Goal: Task Accomplishment & Management: Use online tool/utility

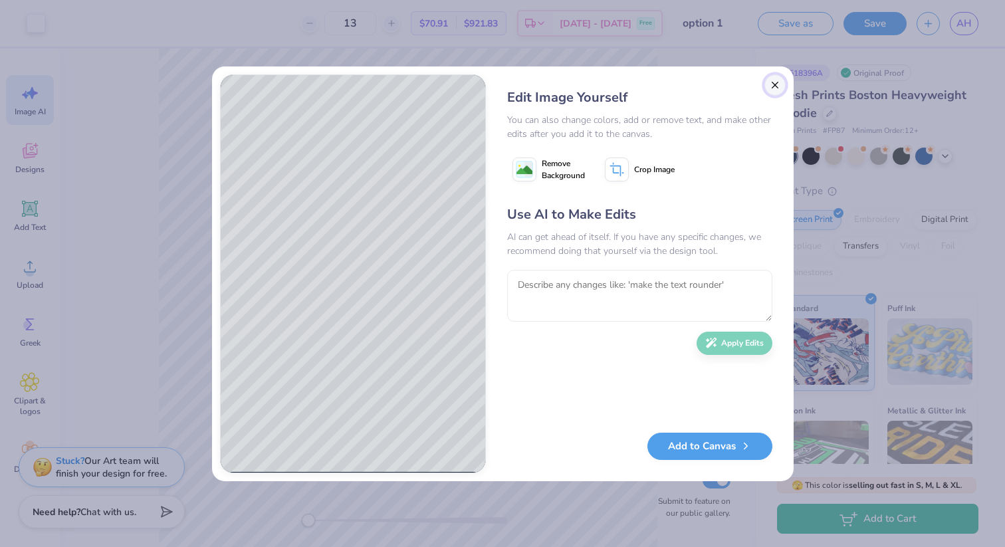
click at [770, 87] on button "Close" at bounding box center [774, 84] width 21 height 21
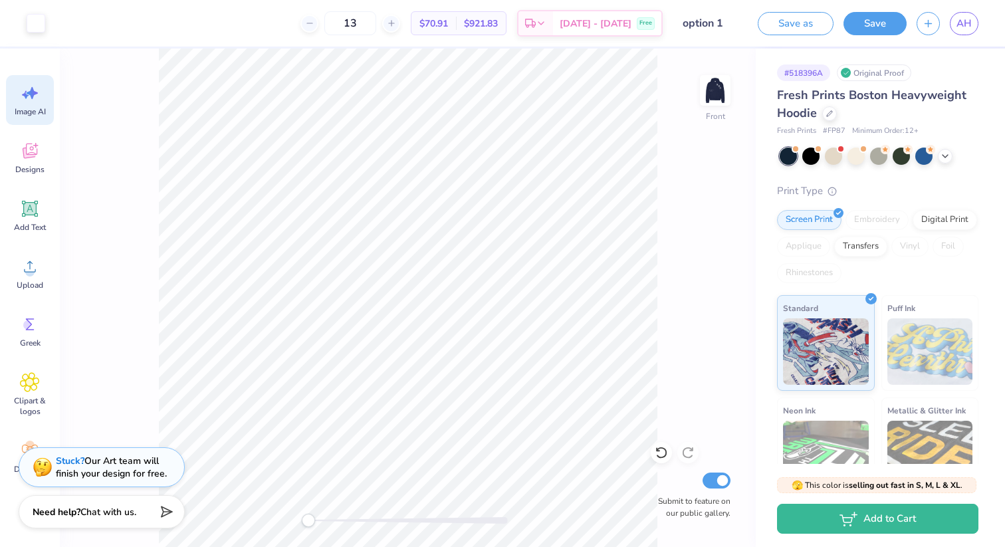
scroll to position [0, 30]
click at [714, 94] on img at bounding box center [715, 90] width 53 height 53
click at [790, 159] on div at bounding box center [788, 156] width 17 height 17
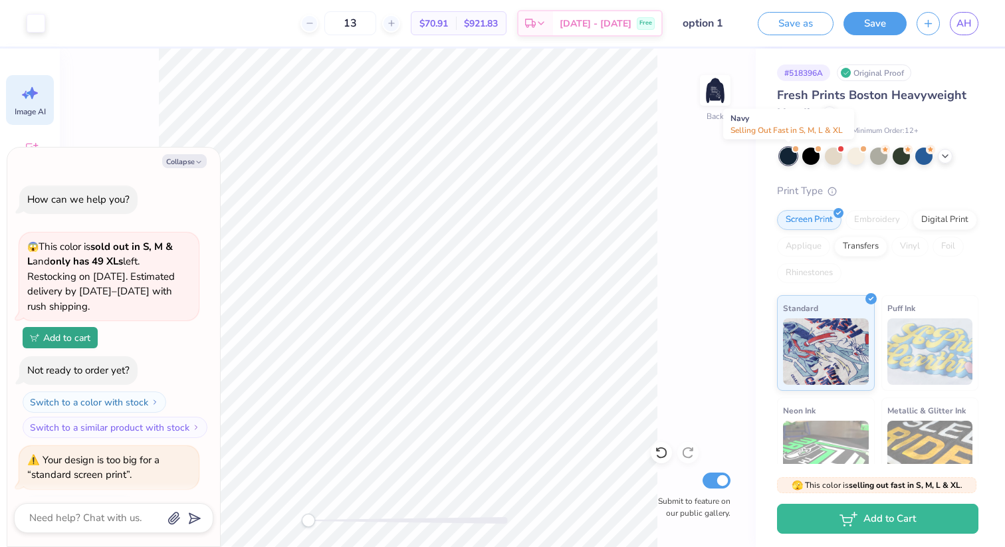
scroll to position [800, 0]
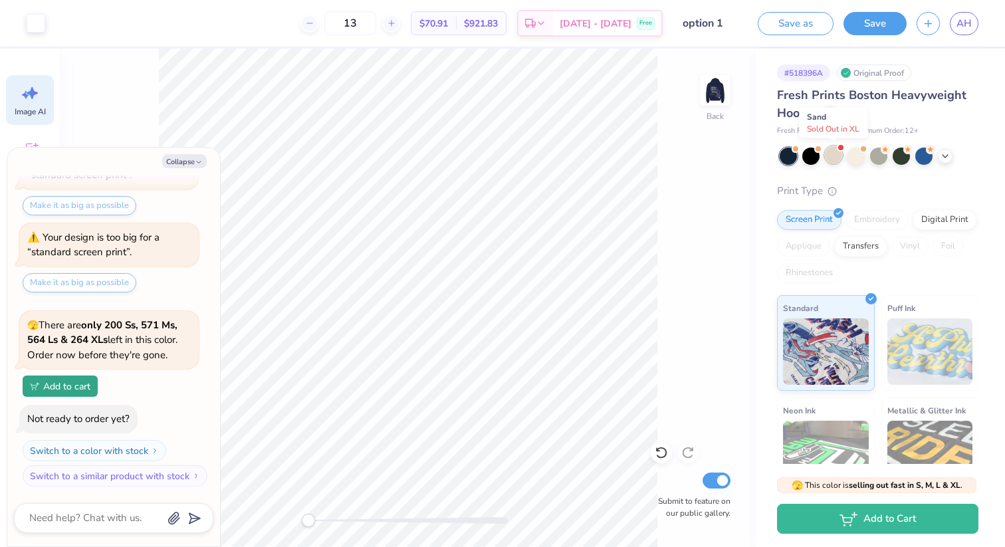
click at [835, 158] on div at bounding box center [833, 154] width 17 height 17
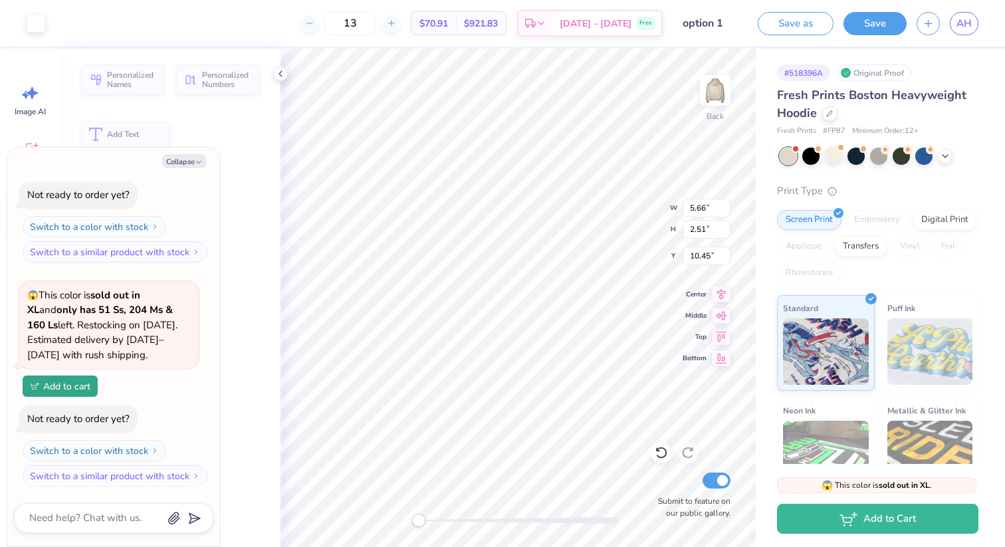
scroll to position [0, 0]
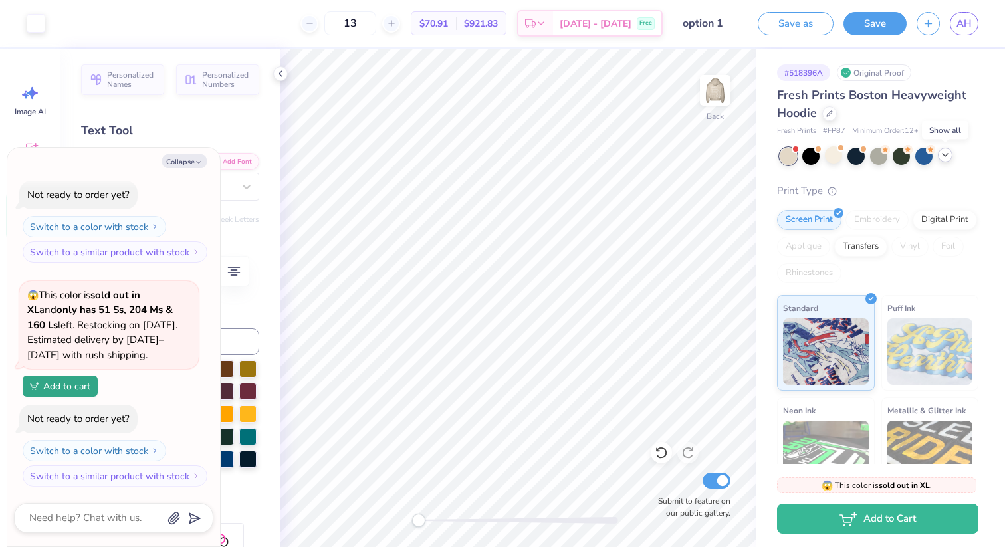
click at [942, 154] on icon at bounding box center [945, 155] width 11 height 11
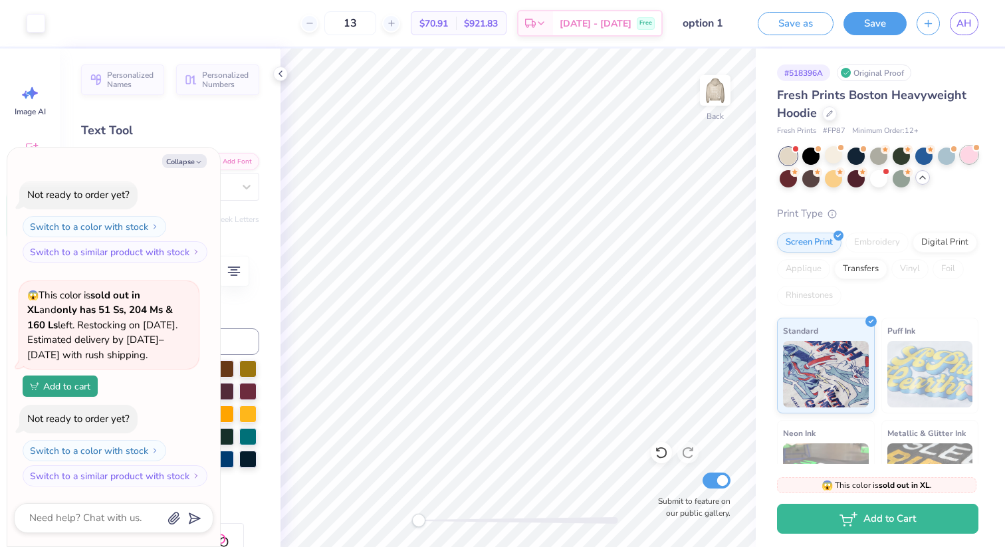
click at [965, 157] on div at bounding box center [969, 154] width 17 height 17
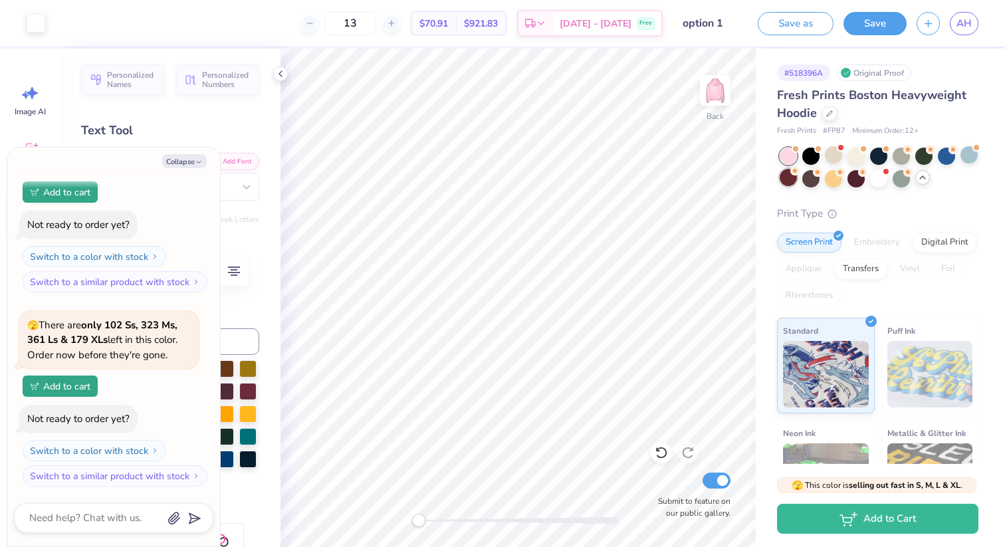
click at [796, 176] on div at bounding box center [788, 177] width 17 height 17
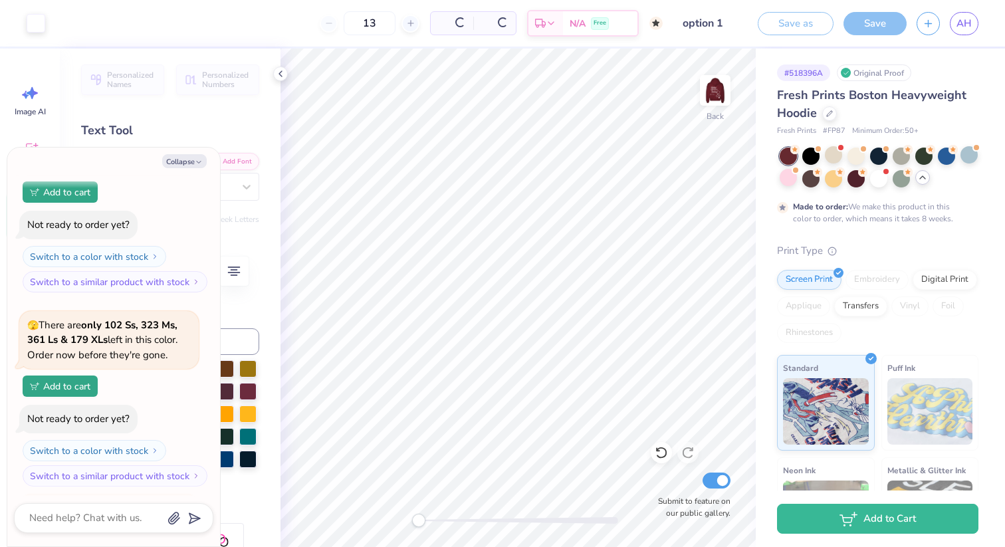
type textarea "x"
type input "50"
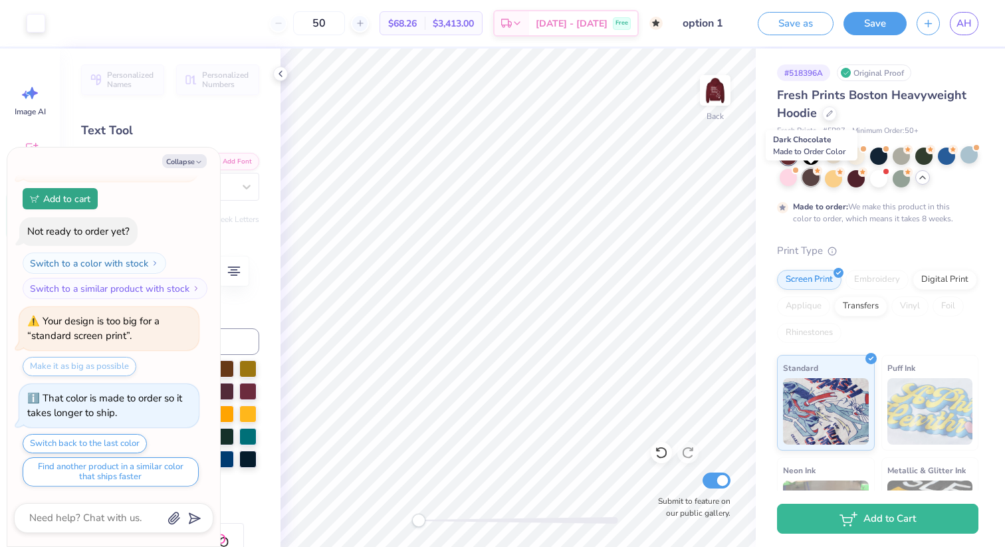
click at [807, 179] on div at bounding box center [810, 177] width 17 height 17
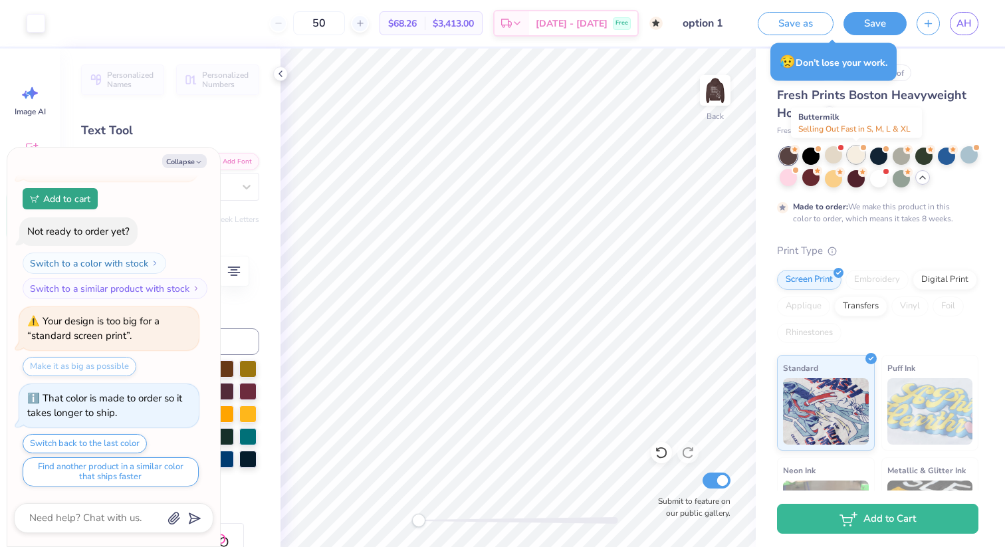
click at [856, 152] on div at bounding box center [856, 154] width 17 height 17
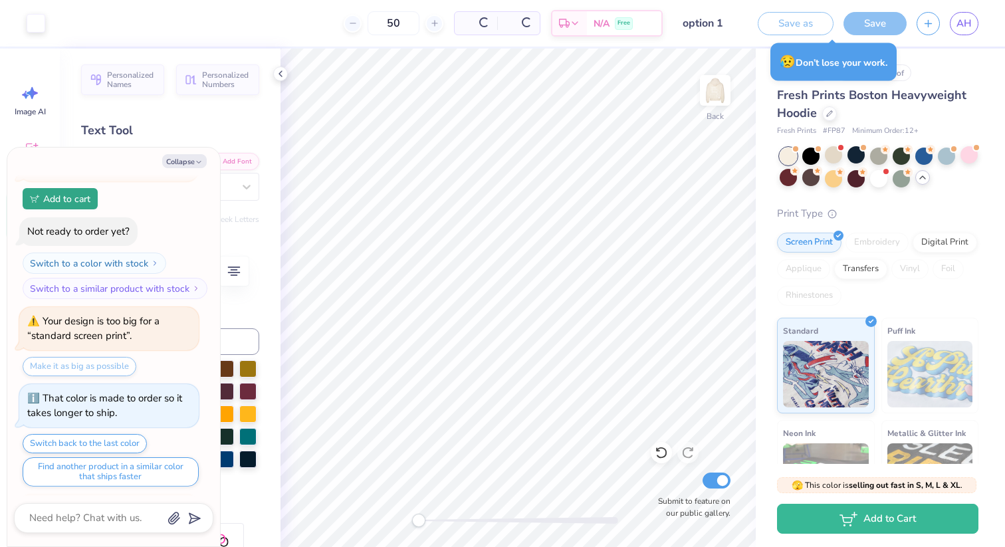
scroll to position [1758, 0]
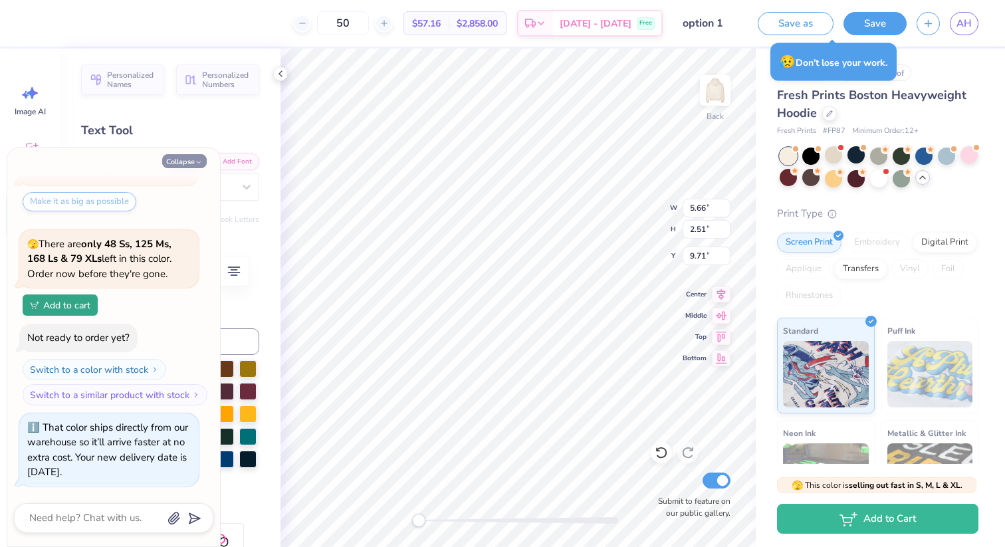
click at [199, 160] on icon "button" at bounding box center [199, 162] width 8 height 8
type textarea "x"
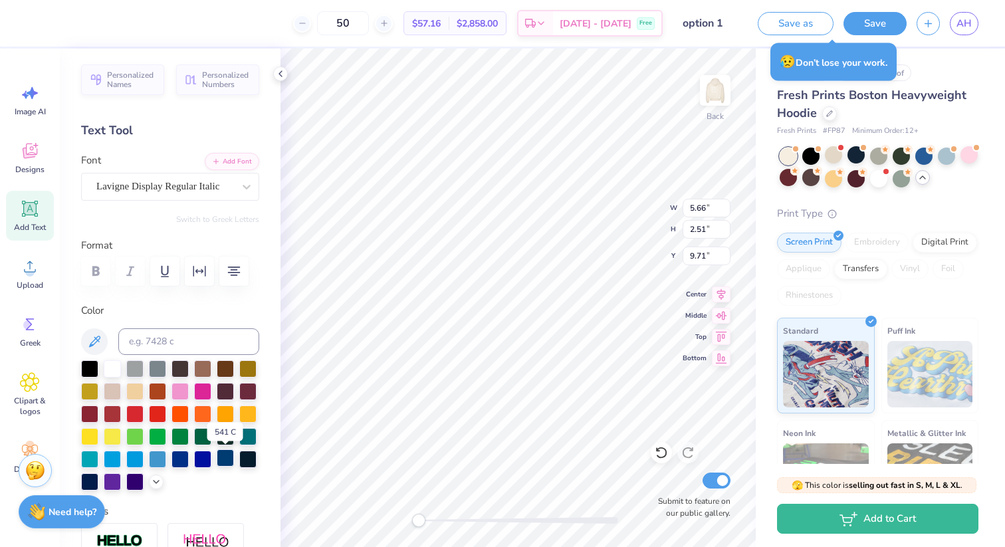
click at [229, 462] on div at bounding box center [225, 457] width 17 height 17
type input "2.26"
type input "2.60"
type input "1.38"
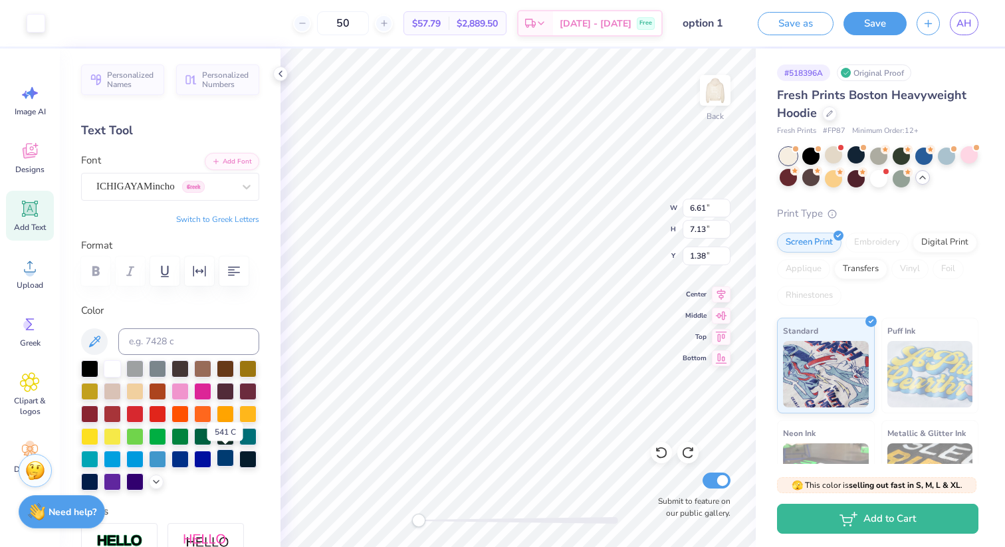
click at [229, 456] on div at bounding box center [225, 457] width 17 height 17
type input "3.97"
type input "4.53"
type input "3.97"
click at [35, 29] on div at bounding box center [36, 22] width 19 height 19
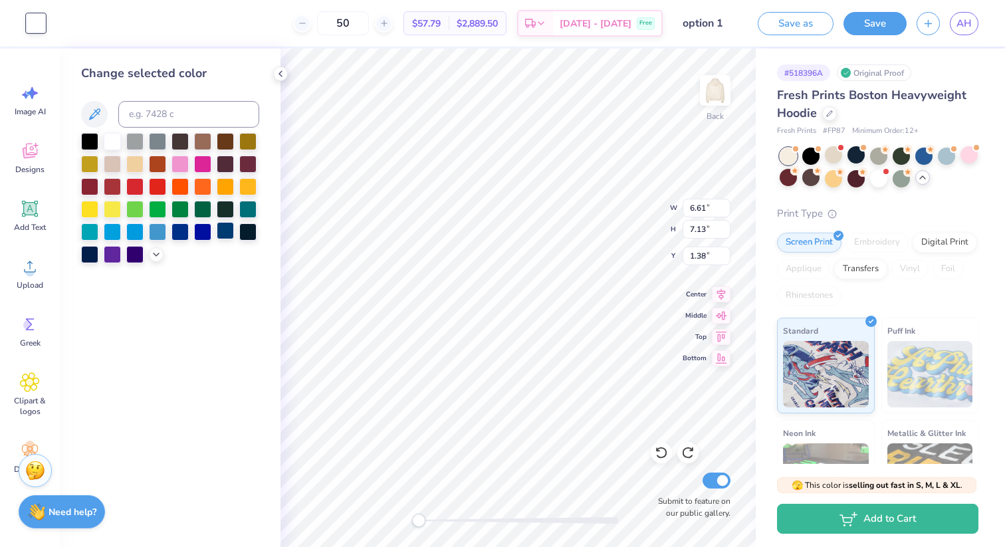
click at [226, 230] on div at bounding box center [225, 230] width 17 height 17
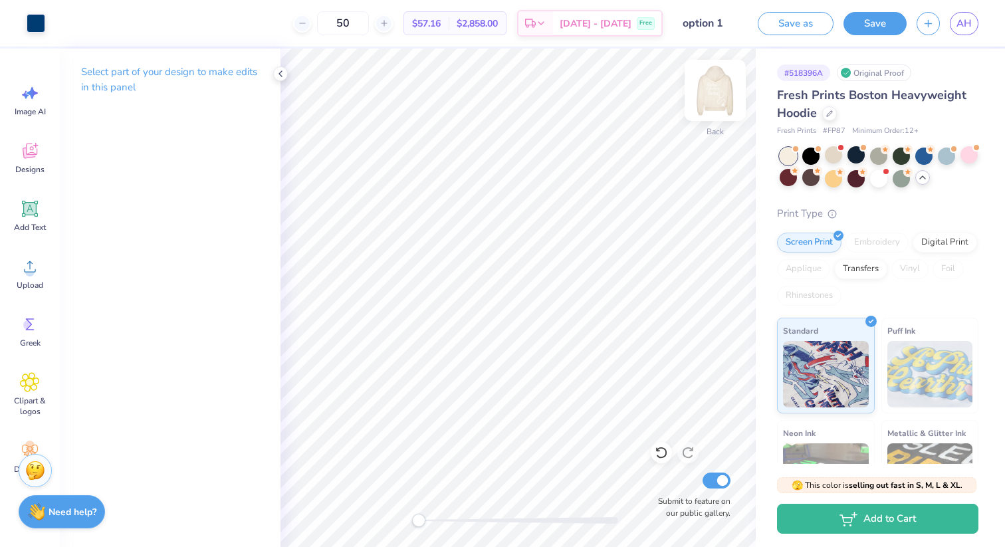
click at [708, 100] on img at bounding box center [715, 90] width 53 height 53
click at [39, 25] on div at bounding box center [36, 22] width 19 height 19
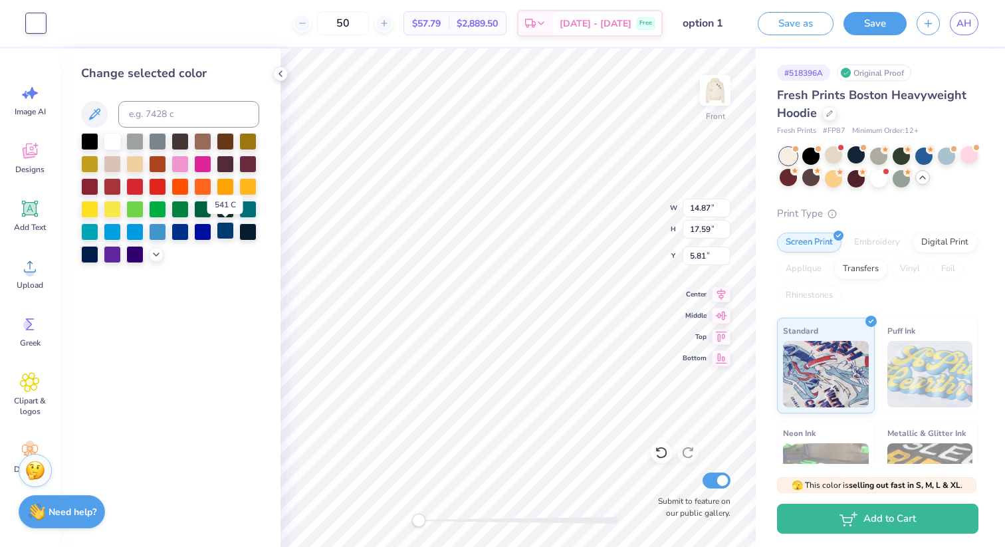
click at [221, 231] on div at bounding box center [225, 230] width 17 height 17
click at [281, 74] on icon at bounding box center [280, 73] width 11 height 11
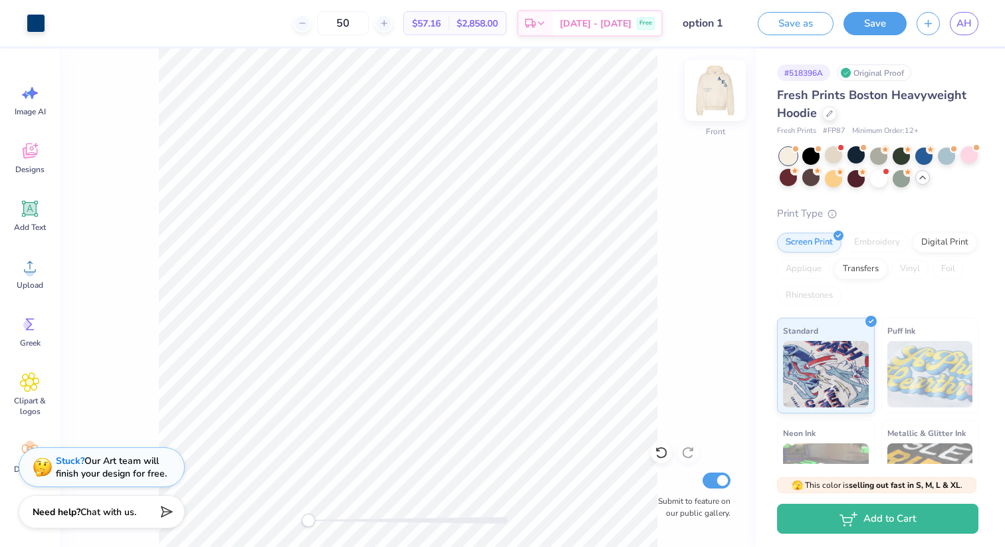
click at [723, 92] on img at bounding box center [715, 90] width 53 height 53
click at [362, 21] on input "50" at bounding box center [343, 23] width 52 height 24
drag, startPoint x: 372, startPoint y: 25, endPoint x: 338, endPoint y: 25, distance: 34.6
click at [338, 25] on input "50" at bounding box center [343, 23] width 52 height 24
type input "13"
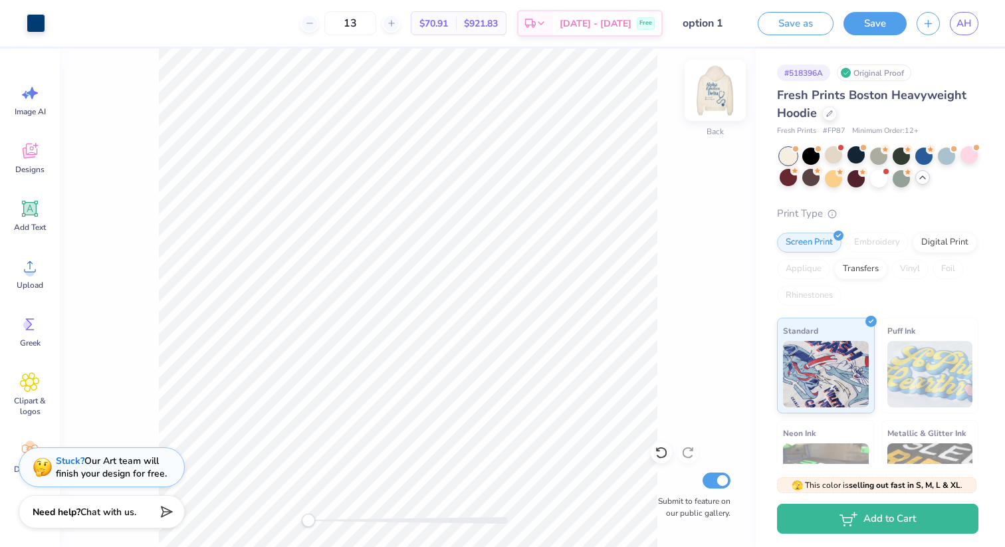
click at [713, 86] on img at bounding box center [715, 90] width 53 height 53
click at [723, 87] on img at bounding box center [715, 90] width 53 height 53
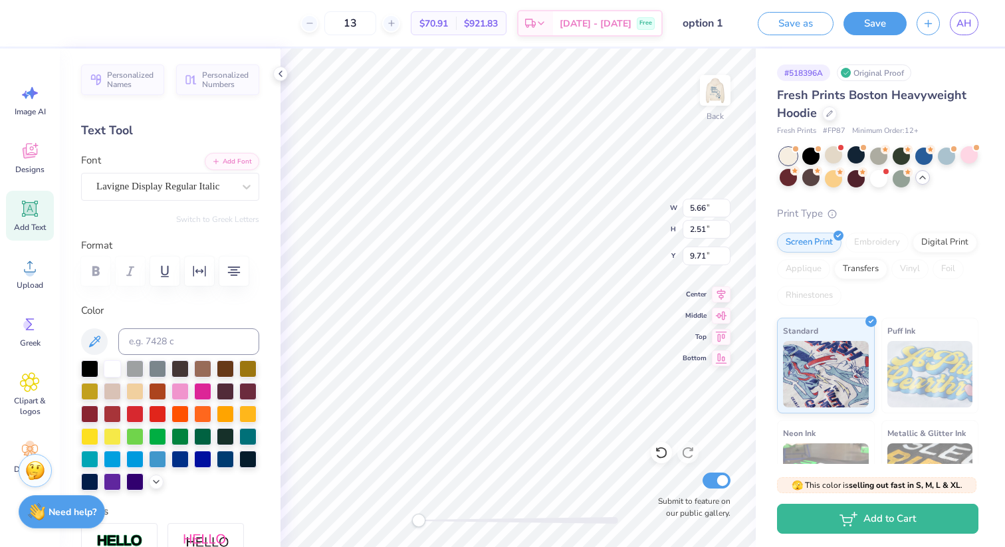
click at [283, 70] on icon at bounding box center [280, 73] width 11 height 11
click at [281, 76] on icon at bounding box center [280, 73] width 11 height 11
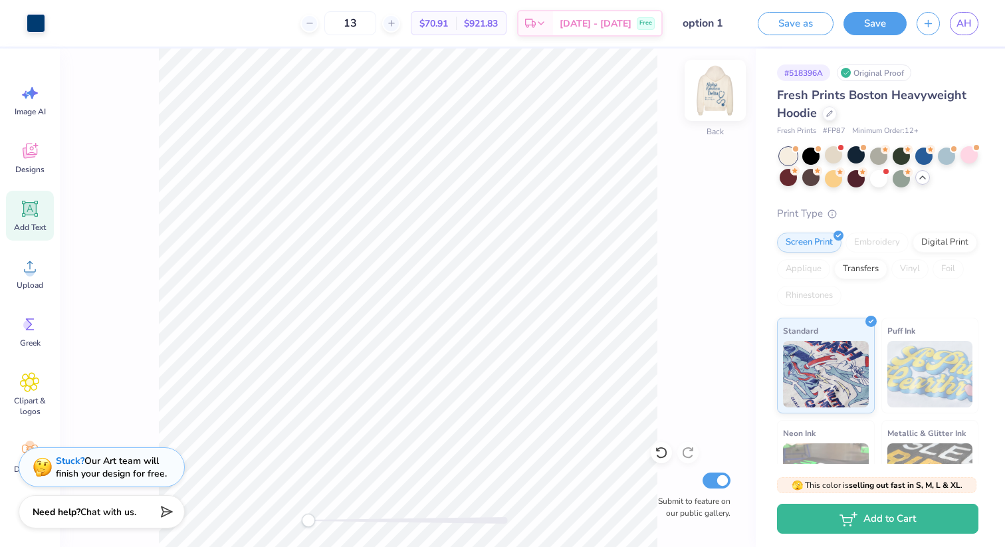
click at [713, 87] on img at bounding box center [715, 90] width 53 height 53
click at [38, 154] on icon at bounding box center [30, 151] width 20 height 20
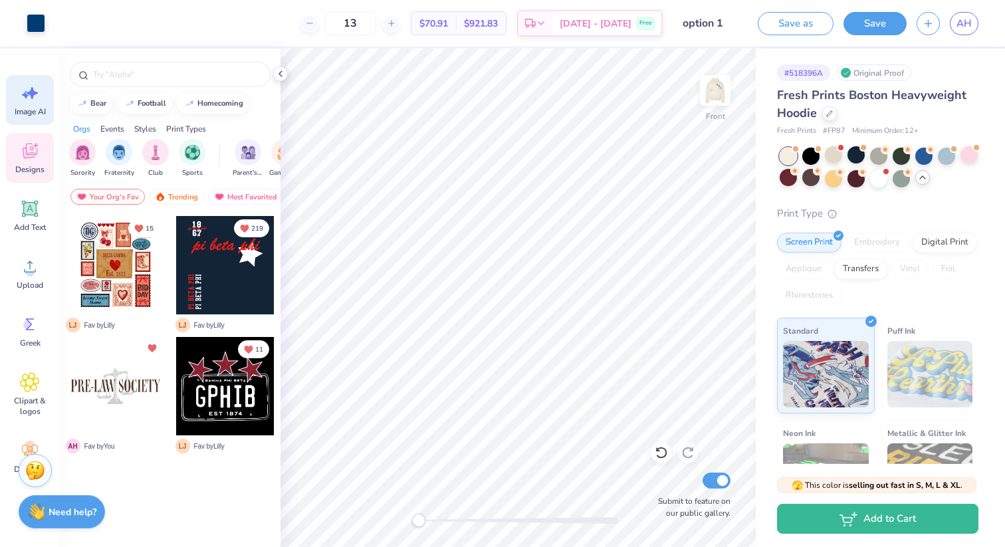
click at [29, 99] on icon at bounding box center [30, 93] width 20 height 20
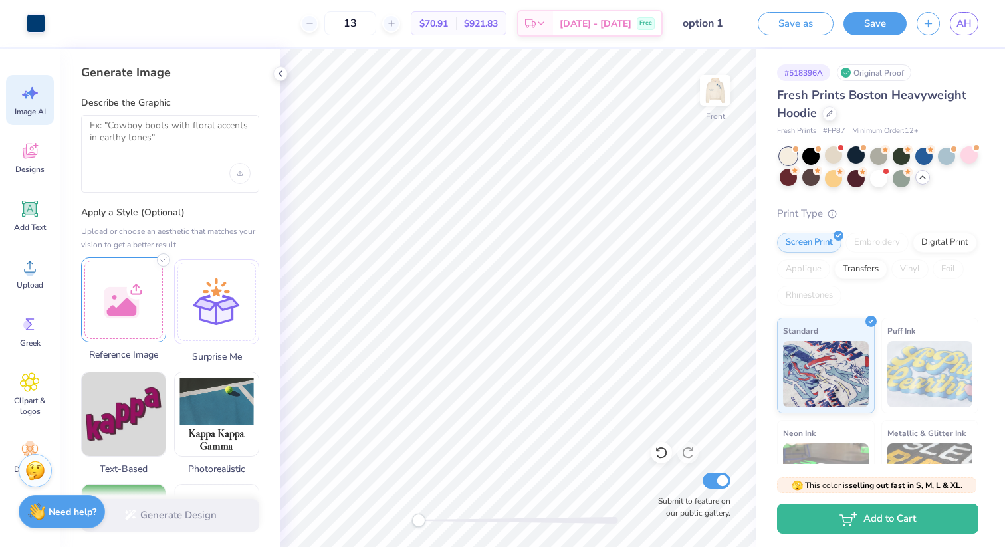
click at [114, 300] on div at bounding box center [123, 299] width 85 height 85
click at [131, 306] on img at bounding box center [124, 300] width 84 height 84
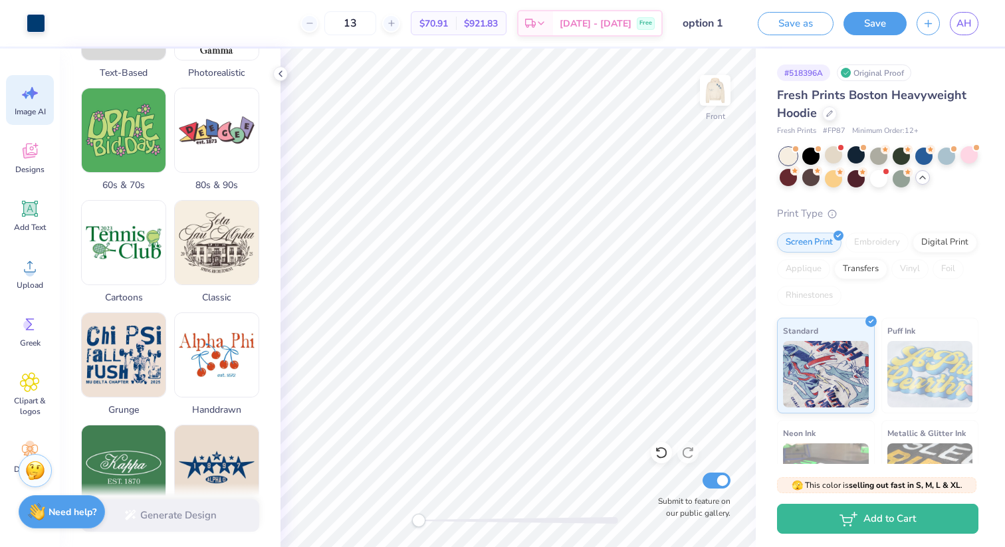
scroll to position [0, 0]
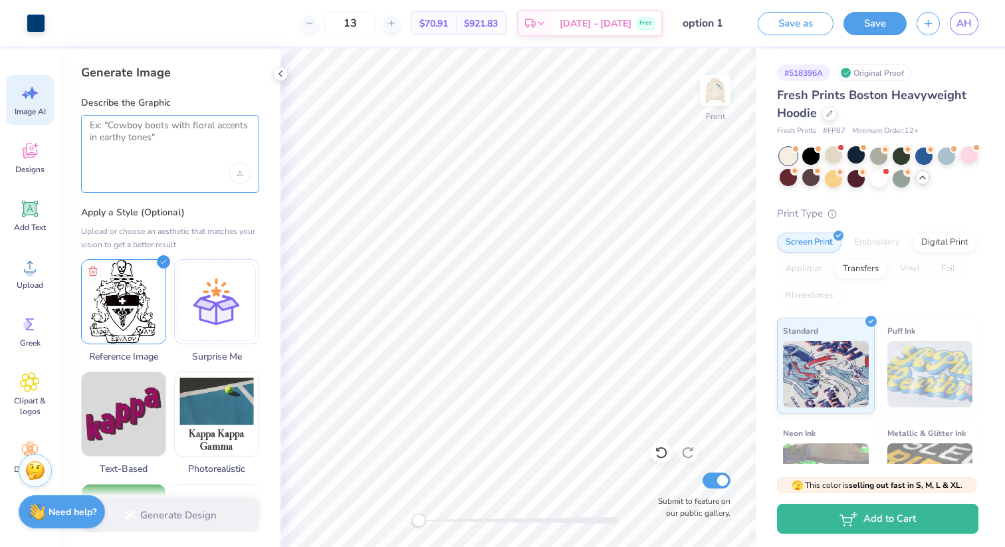
click at [150, 120] on textarea at bounding box center [170, 136] width 161 height 33
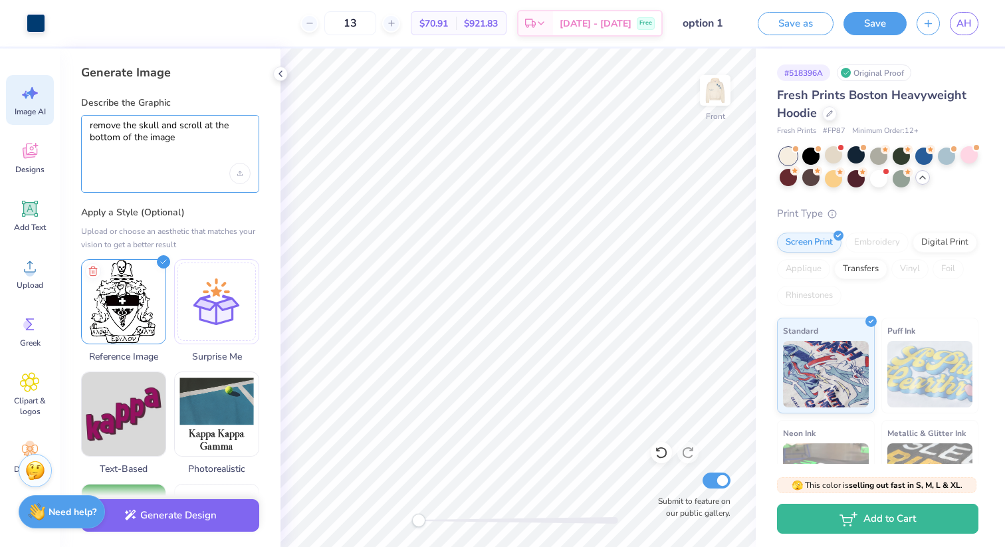
click at [162, 124] on textarea "remove the skull and scroll at the bottom of the image" at bounding box center [170, 136] width 161 height 33
click at [106, 140] on textarea "remove the skull and book at the top and scroll at the bottom of the image" at bounding box center [170, 136] width 161 height 33
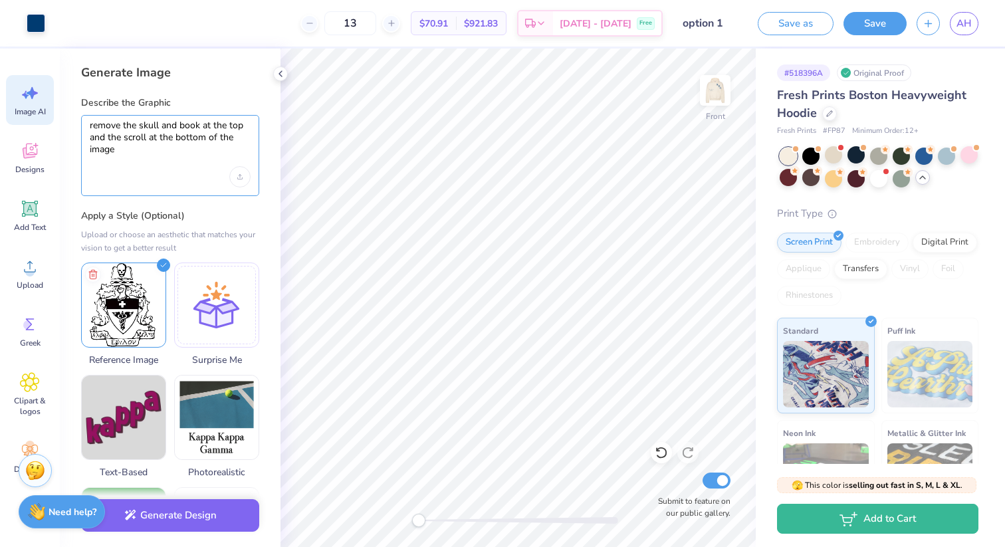
click at [108, 138] on textarea "remove the skull and book at the top and the scroll at the bottom of the image" at bounding box center [170, 138] width 161 height 37
click at [130, 151] on textarea "remove the skull and book at the top and remove the scroll at the bottom of the…" at bounding box center [170, 138] width 161 height 37
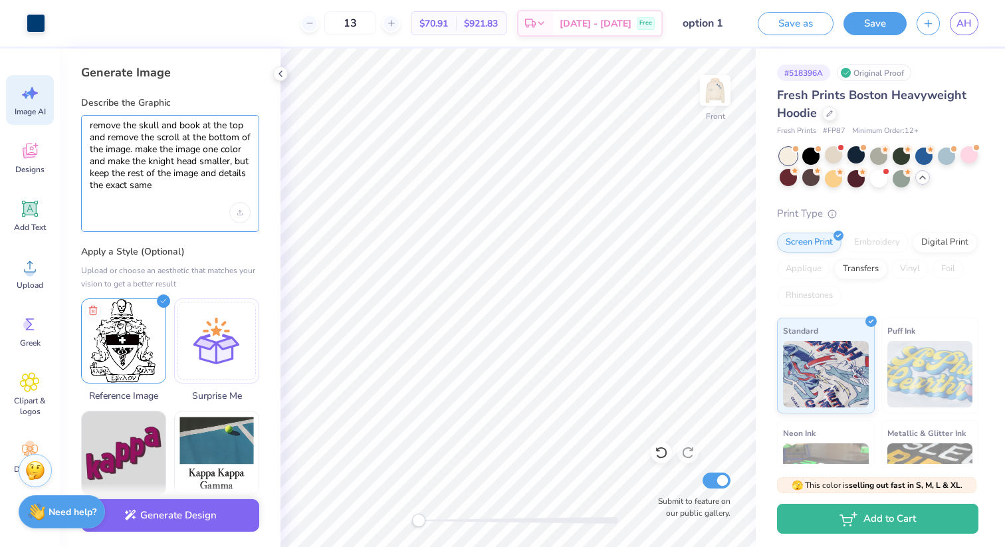
drag, startPoint x: 175, startPoint y: 191, endPoint x: 74, endPoint y: 125, distance: 120.6
click at [74, 125] on div "Generate Image Describe the Graphic remove the skull and book at the top and re…" at bounding box center [170, 298] width 221 height 499
type textarea "remove the skull and book at the top and remove the scroll at the bottom of the…"
click at [243, 213] on div "Upload image" at bounding box center [239, 212] width 21 height 21
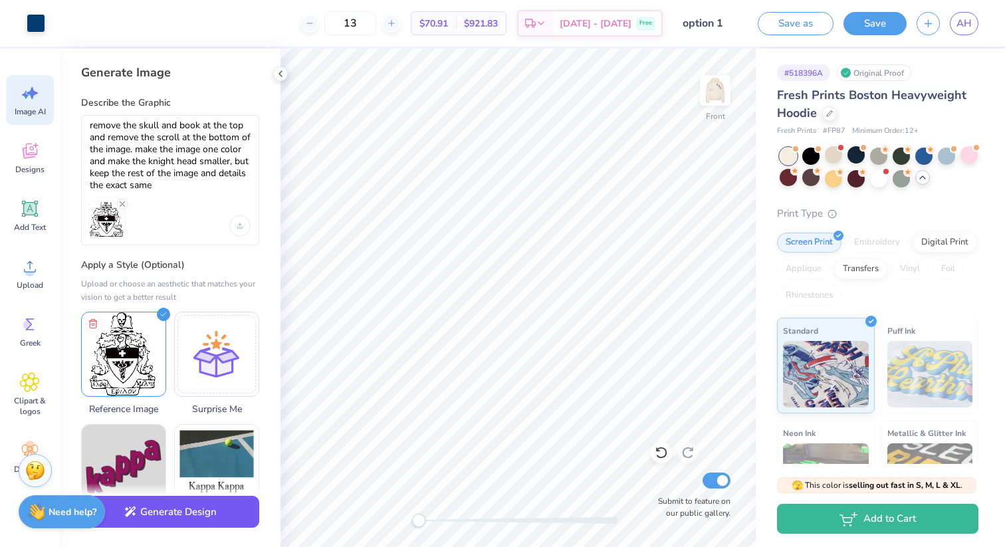
click at [199, 510] on button "Generate Design" at bounding box center [170, 512] width 178 height 33
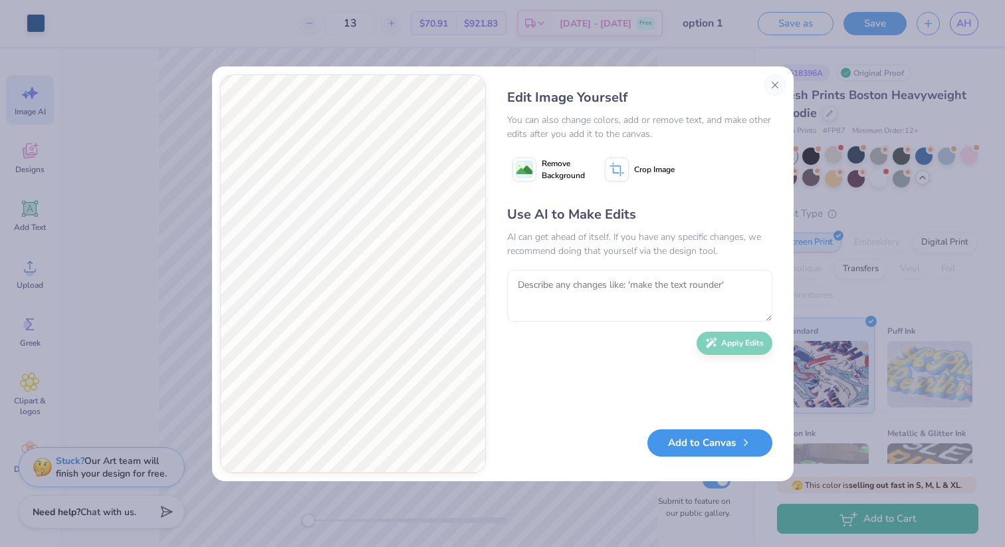
click at [702, 443] on button "Add to Canvas" at bounding box center [709, 442] width 125 height 27
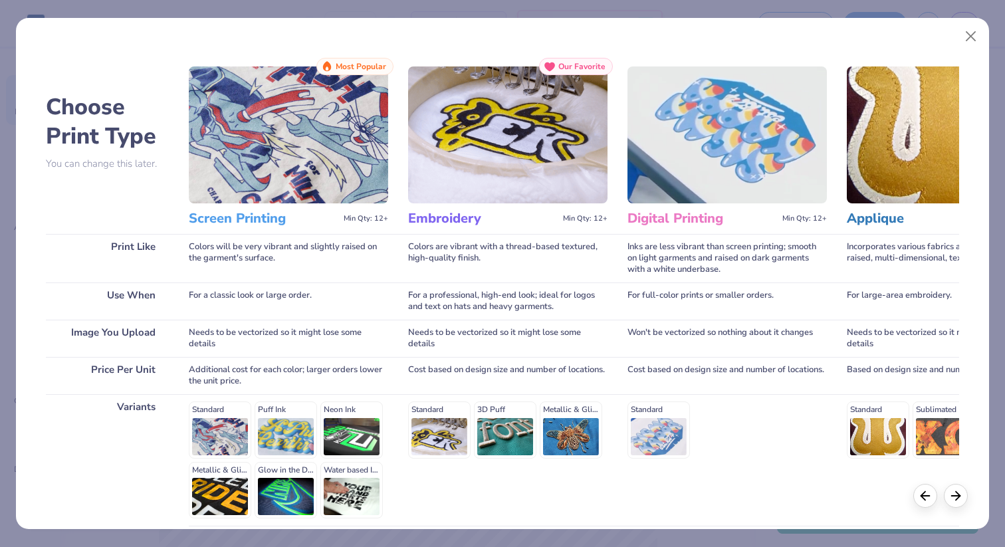
scroll to position [116, 0]
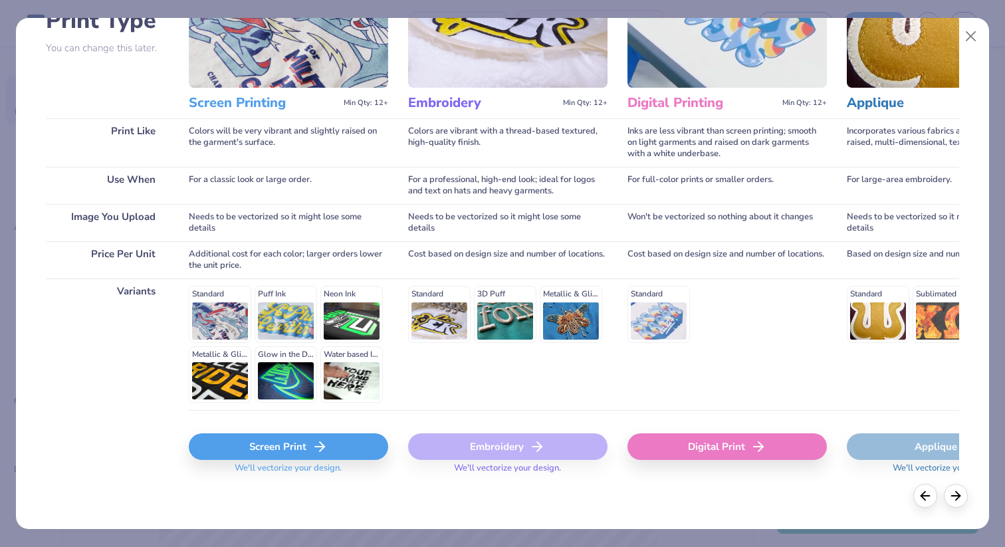
click at [292, 445] on div "Screen Print" at bounding box center [288, 446] width 199 height 27
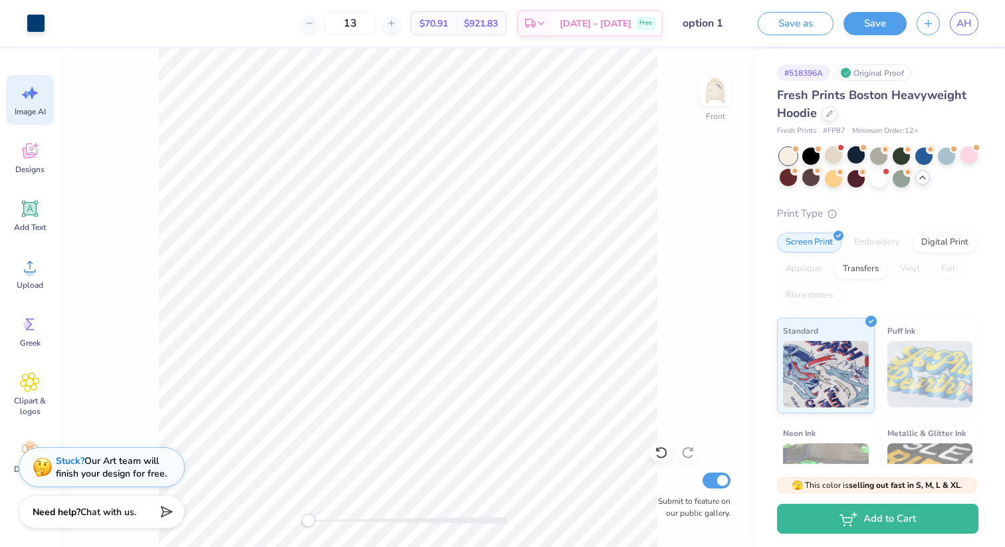
scroll to position [0, 0]
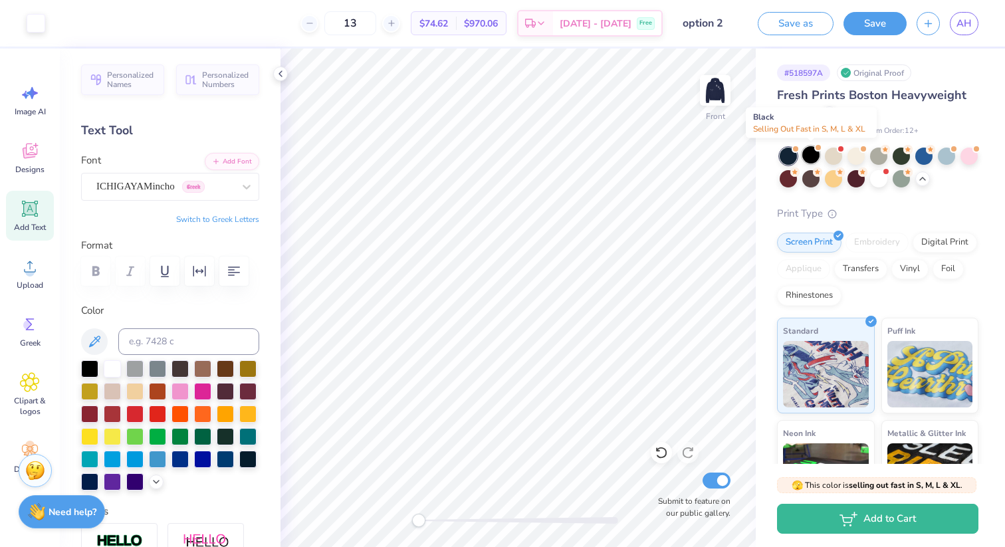
click at [808, 159] on div at bounding box center [810, 154] width 17 height 17
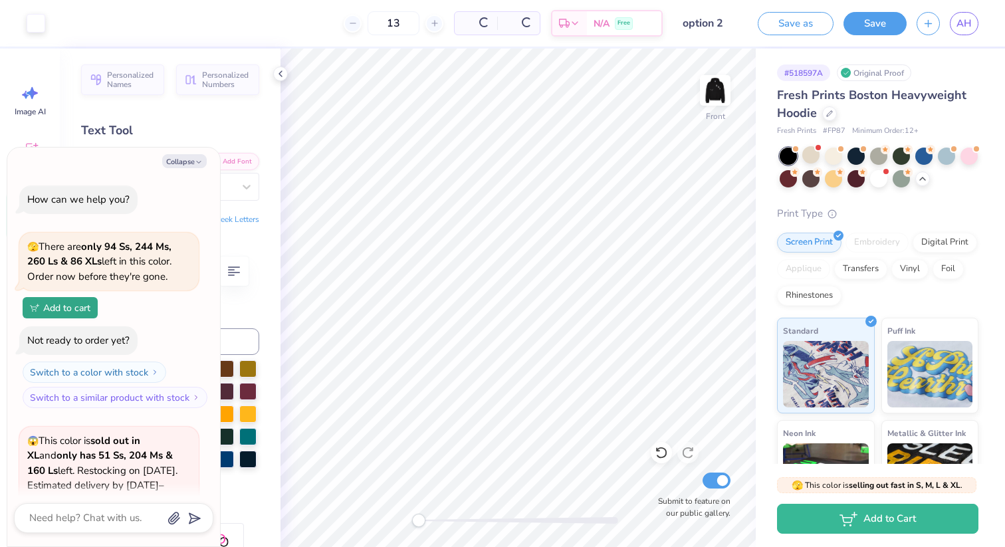
scroll to position [2495, 0]
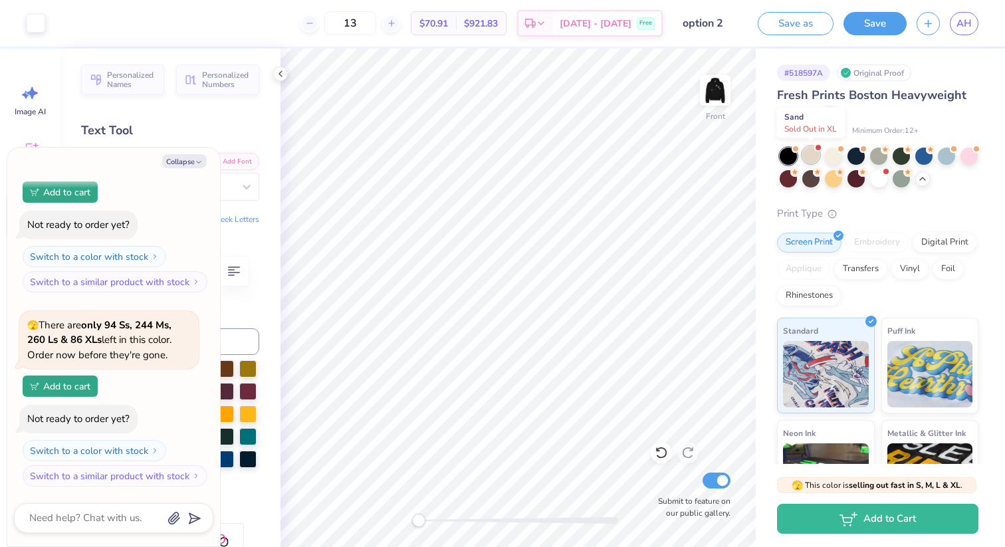
click at [812, 153] on div at bounding box center [810, 154] width 17 height 17
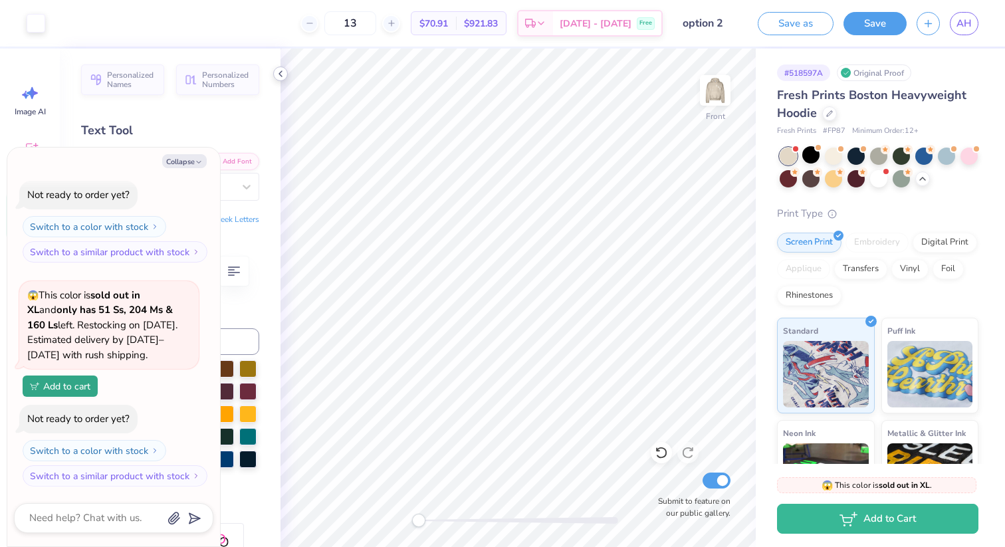
click at [283, 76] on icon at bounding box center [280, 73] width 11 height 11
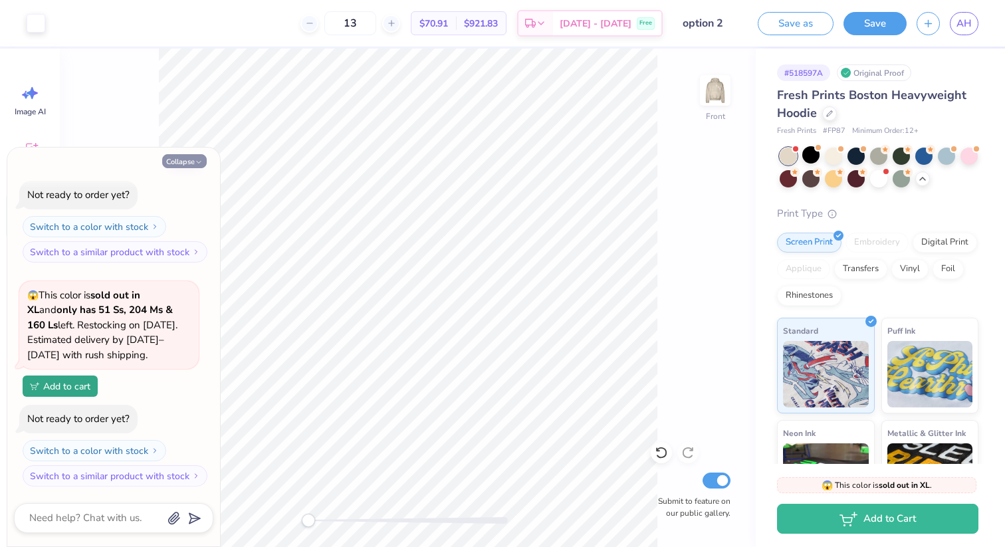
click at [196, 155] on button "Collapse" at bounding box center [184, 161] width 45 height 14
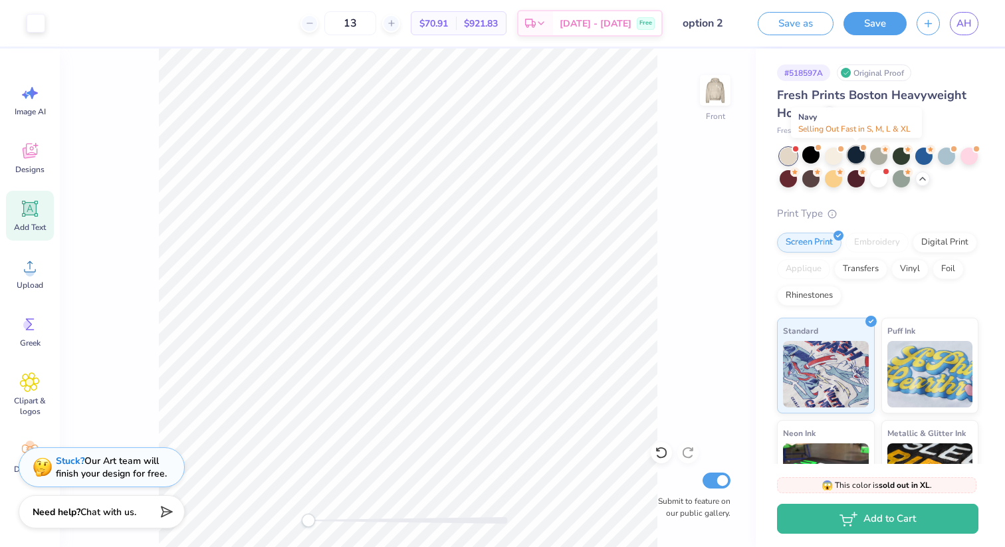
click at [851, 161] on div at bounding box center [856, 154] width 17 height 17
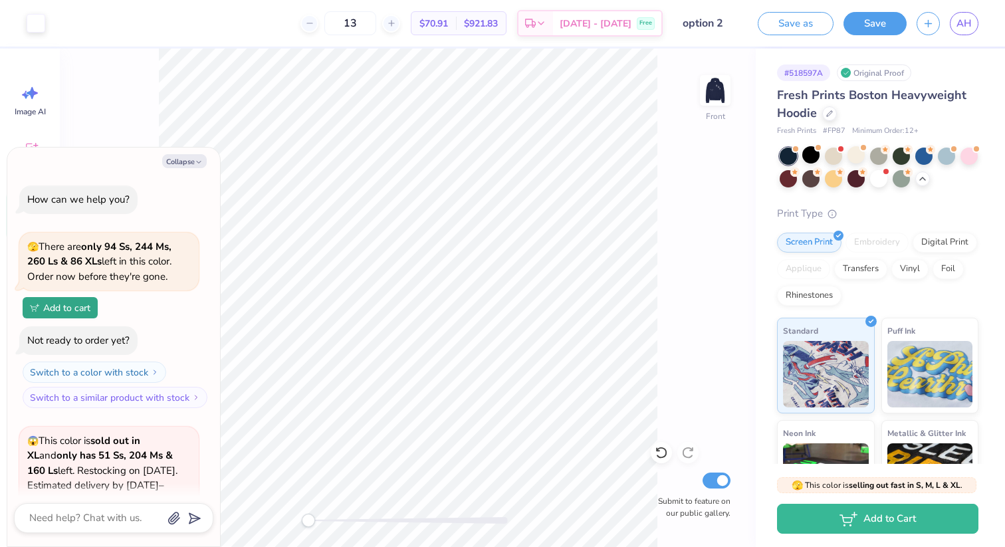
scroll to position [2913, 0]
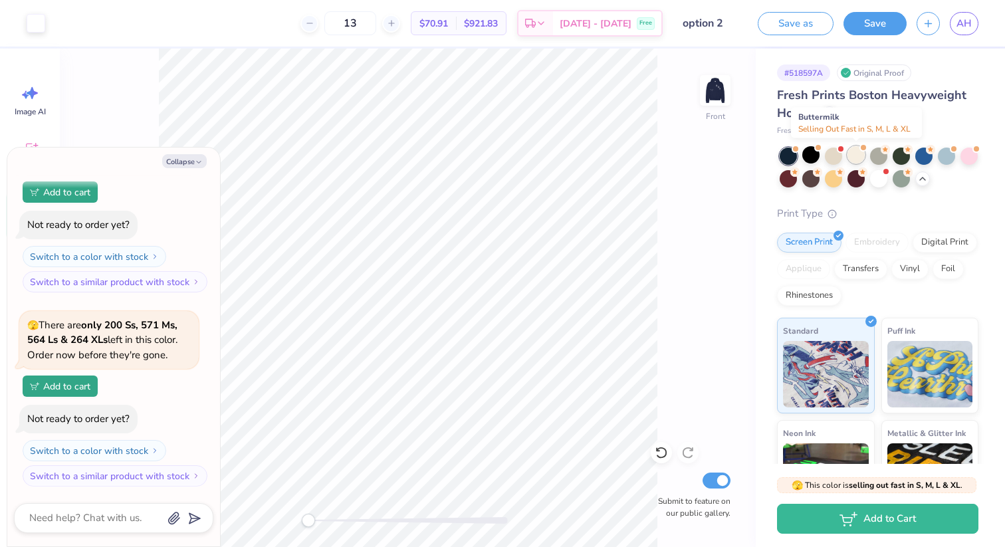
click at [860, 159] on div at bounding box center [856, 154] width 17 height 17
click at [899, 153] on div at bounding box center [901, 154] width 17 height 17
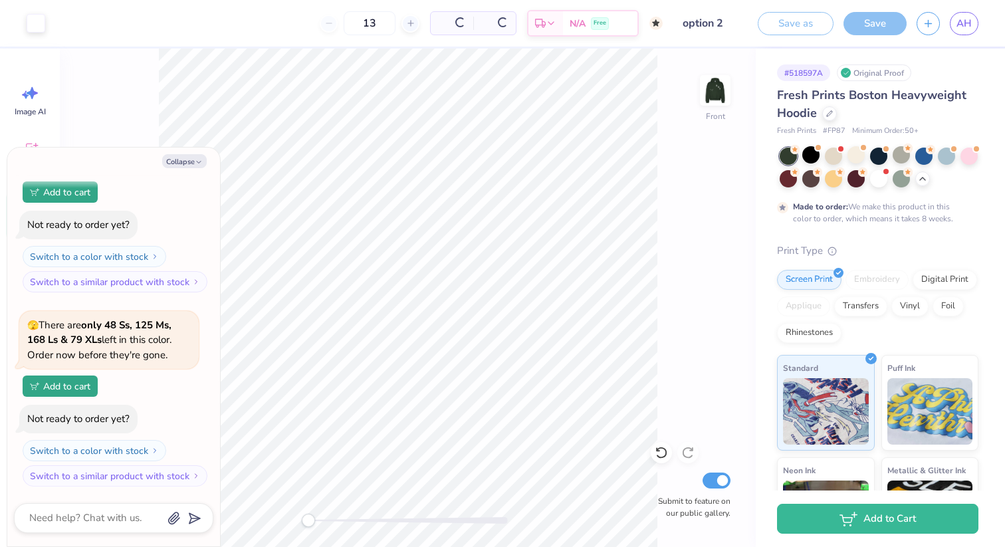
type textarea "x"
type input "50"
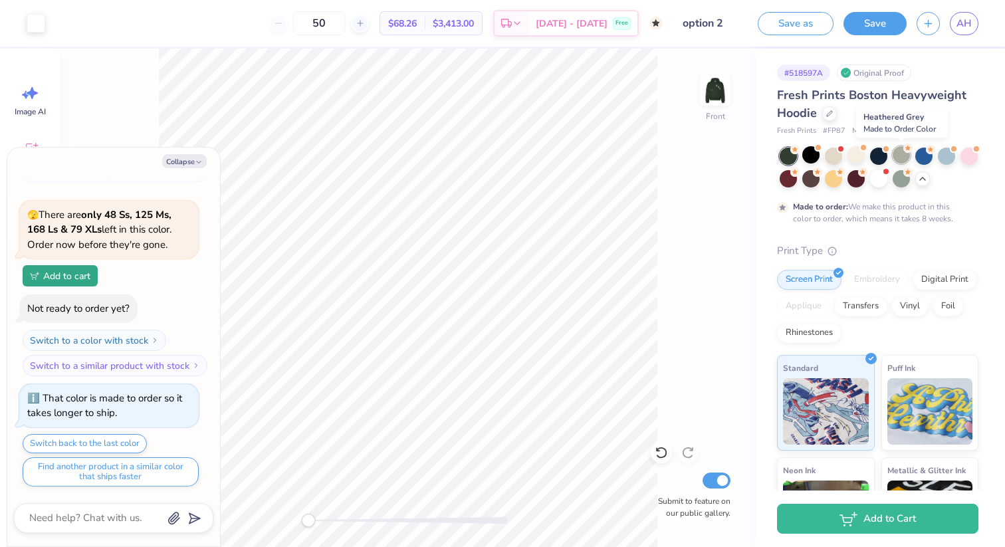
click at [900, 153] on div at bounding box center [901, 154] width 17 height 17
click at [928, 155] on div at bounding box center [923, 154] width 17 height 17
click at [944, 160] on div at bounding box center [946, 154] width 17 height 17
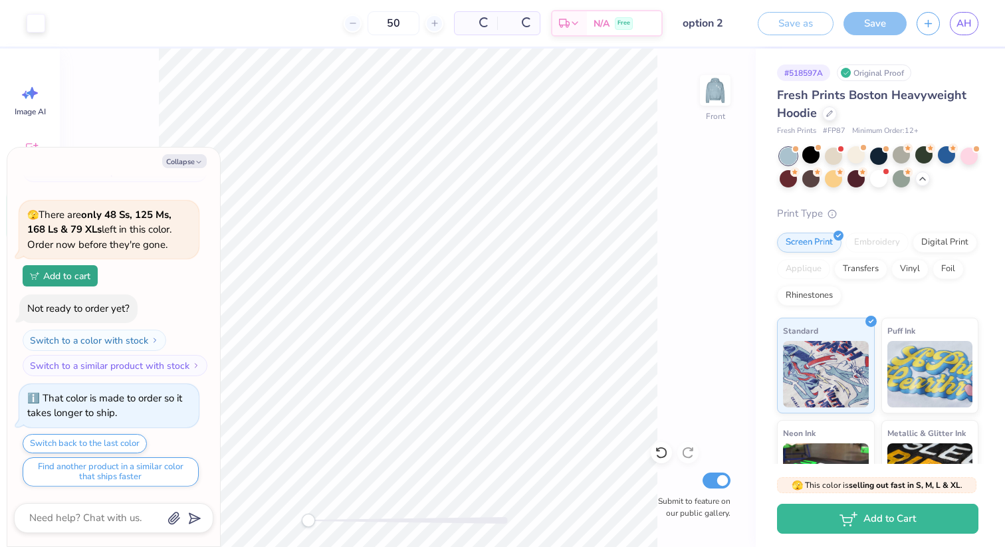
scroll to position [3493, 0]
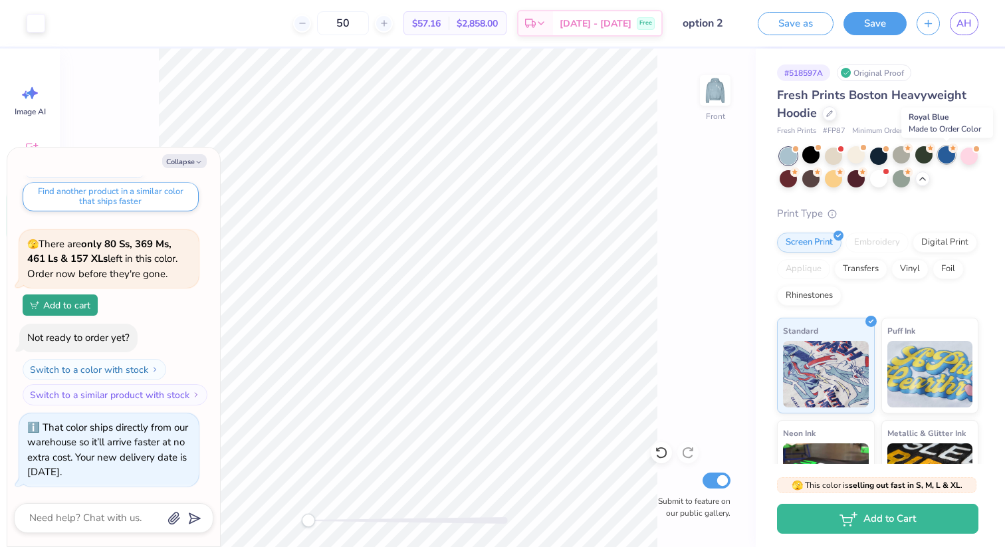
click at [945, 159] on div at bounding box center [946, 154] width 17 height 17
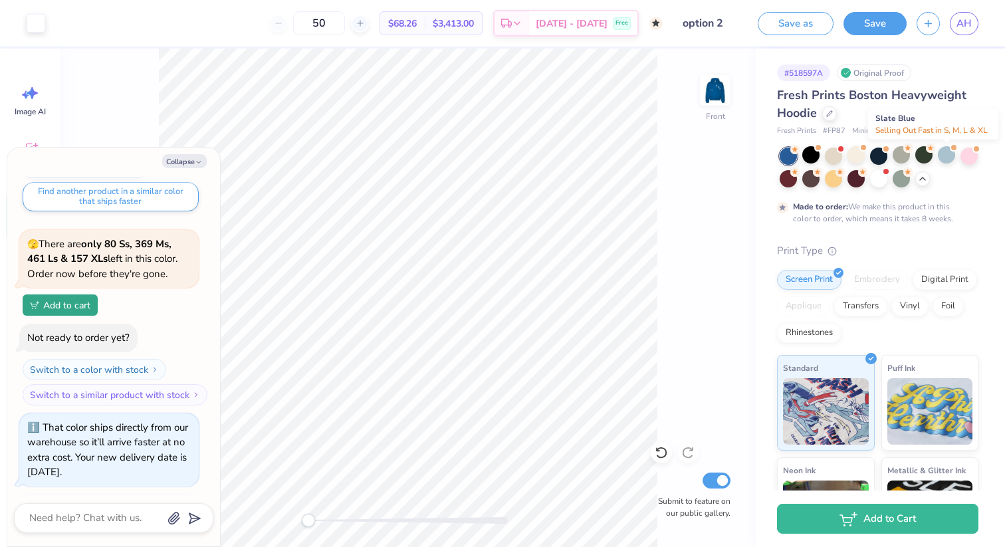
scroll to position [3618, 0]
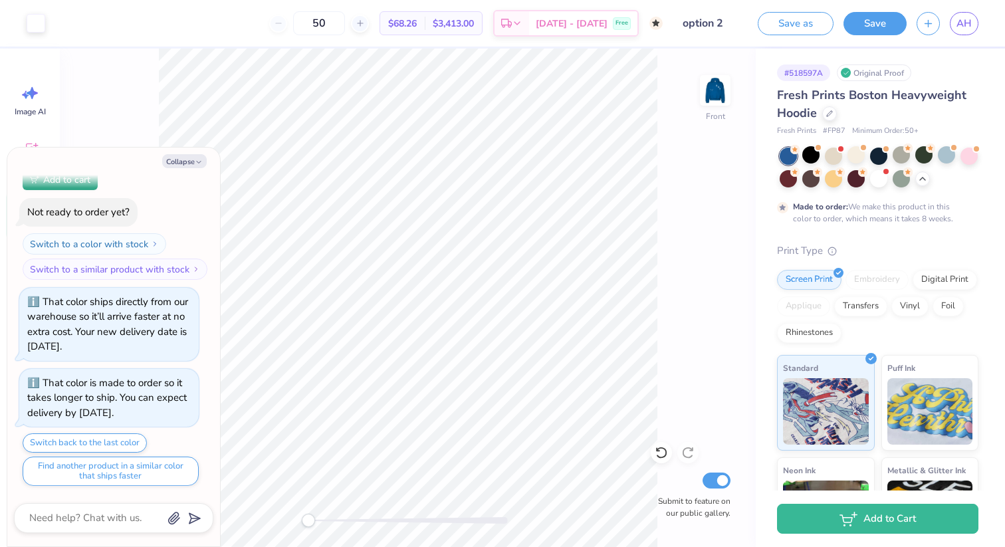
type textarea "x"
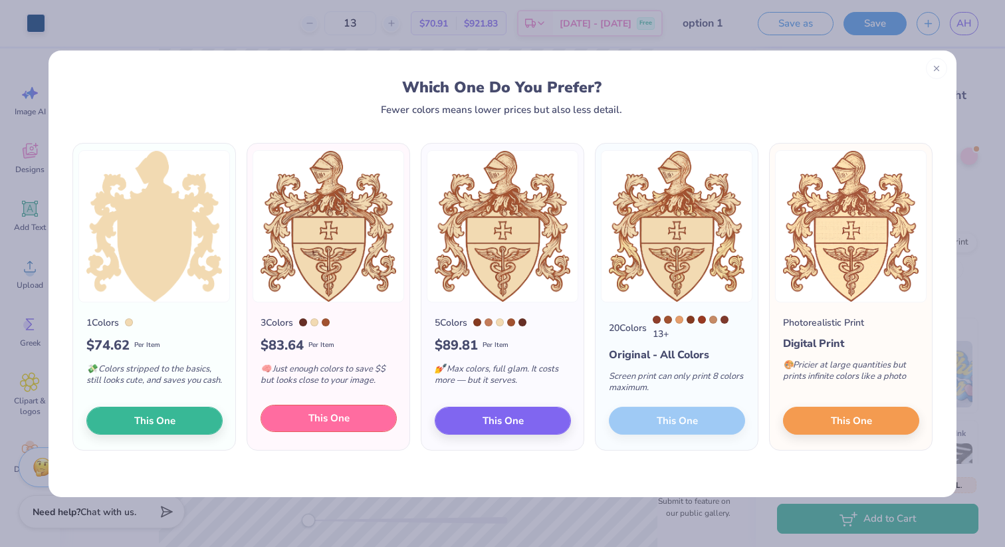
click at [325, 421] on span "This One" at bounding box center [328, 418] width 41 height 15
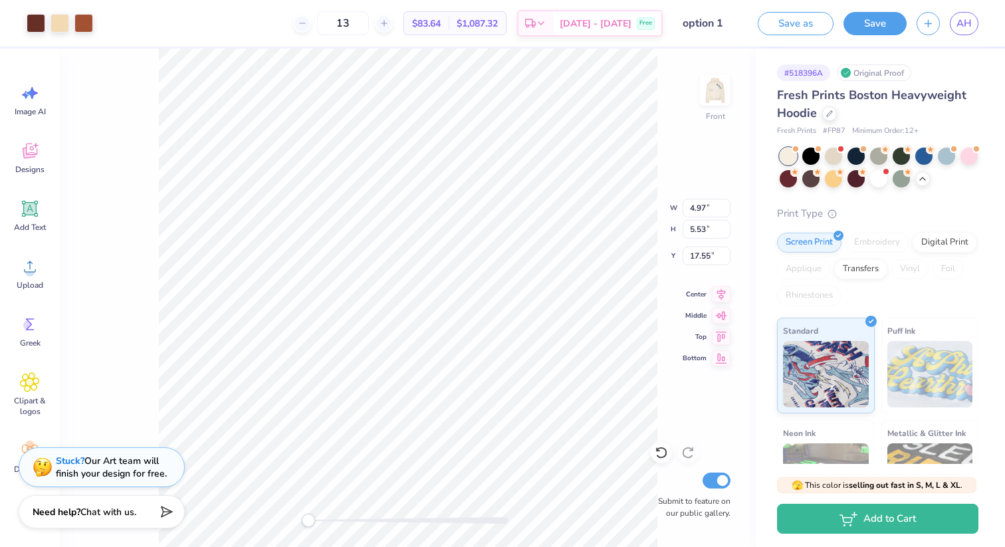
type input "4.97"
type input "5.53"
click at [39, 21] on div at bounding box center [36, 22] width 19 height 19
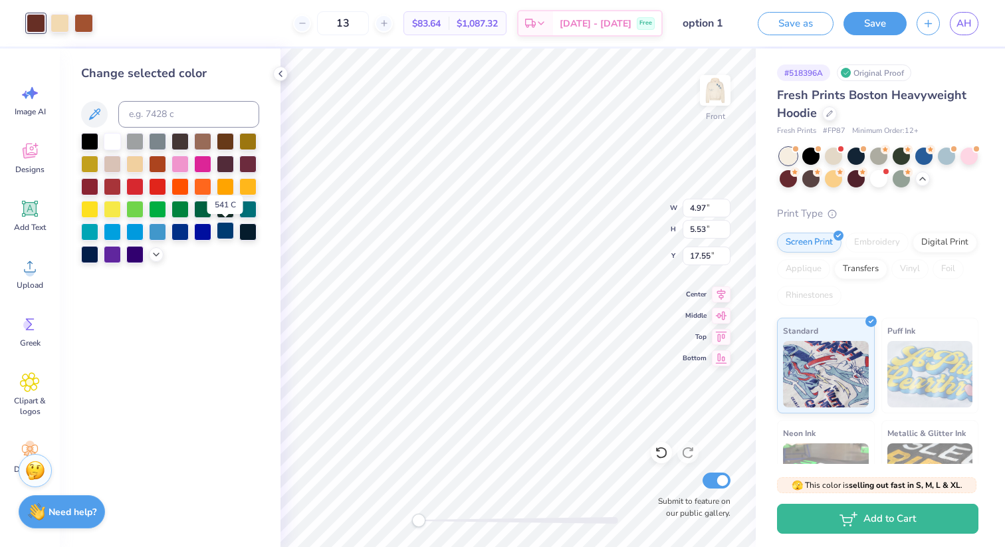
click at [228, 230] on div at bounding box center [225, 230] width 17 height 17
type input "5.00"
click at [61, 30] on div at bounding box center [60, 22] width 19 height 19
click at [226, 229] on div at bounding box center [225, 230] width 17 height 17
click at [114, 139] on div at bounding box center [112, 140] width 17 height 17
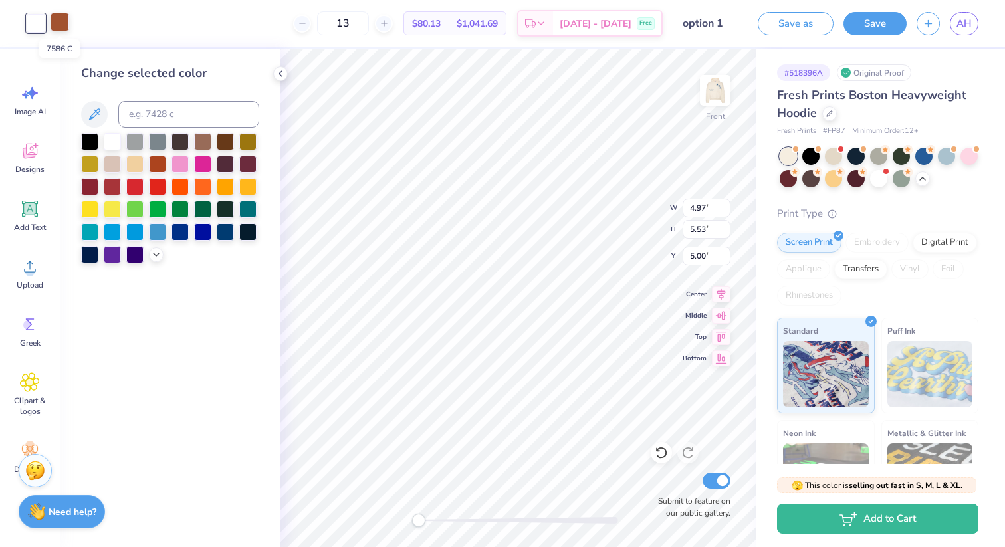
click at [59, 18] on div at bounding box center [60, 22] width 19 height 19
click at [224, 229] on div at bounding box center [225, 230] width 17 height 17
click at [35, 31] on div at bounding box center [36, 22] width 19 height 19
click at [134, 159] on div at bounding box center [134, 162] width 17 height 17
click at [112, 162] on div at bounding box center [112, 162] width 17 height 17
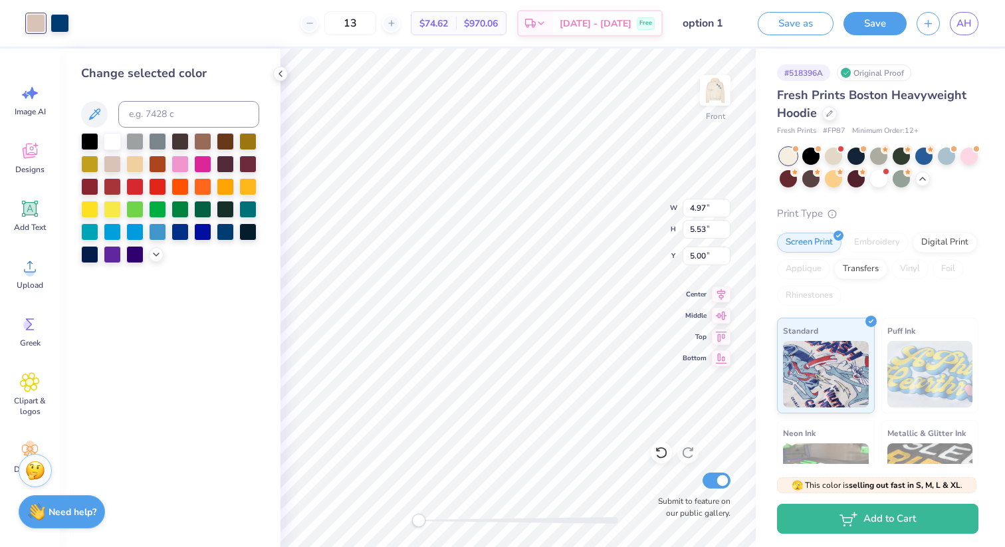
type input "3.55"
type input "3.94"
type input "6.58"
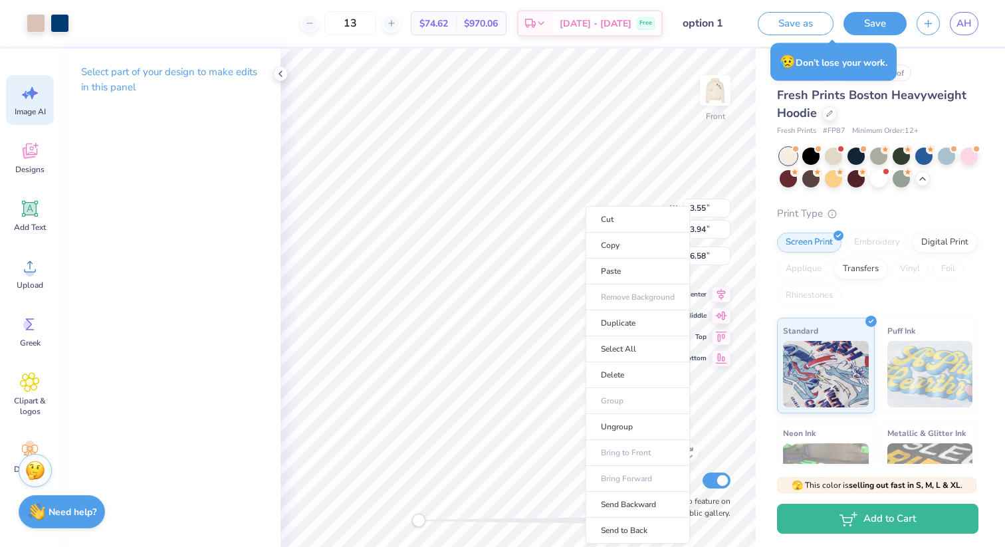
click at [29, 107] on span "Image AI" at bounding box center [30, 111] width 31 height 11
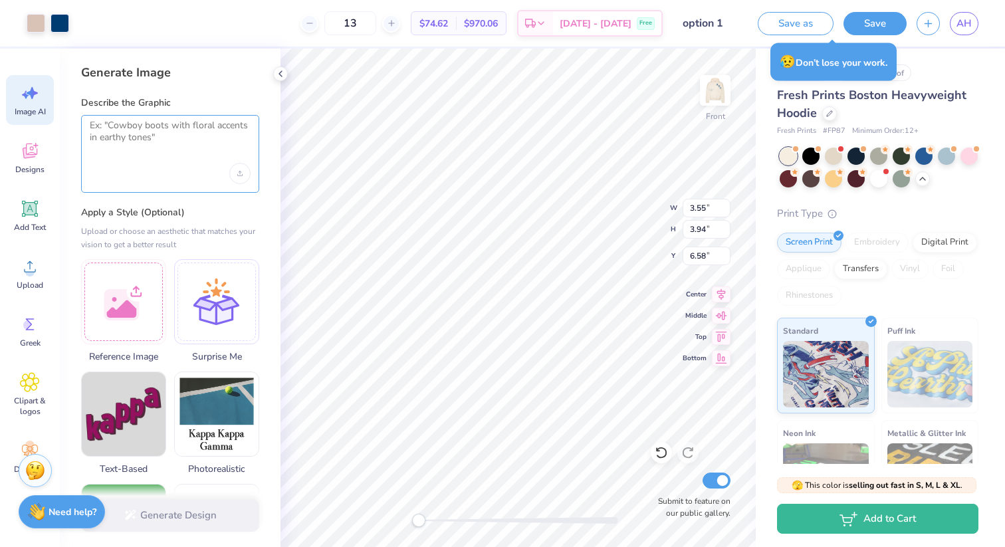
click at [128, 128] on textarea at bounding box center [170, 136] width 161 height 33
paste textarea "remove the skull and book at the top and remove the scroll at the bottom of the…"
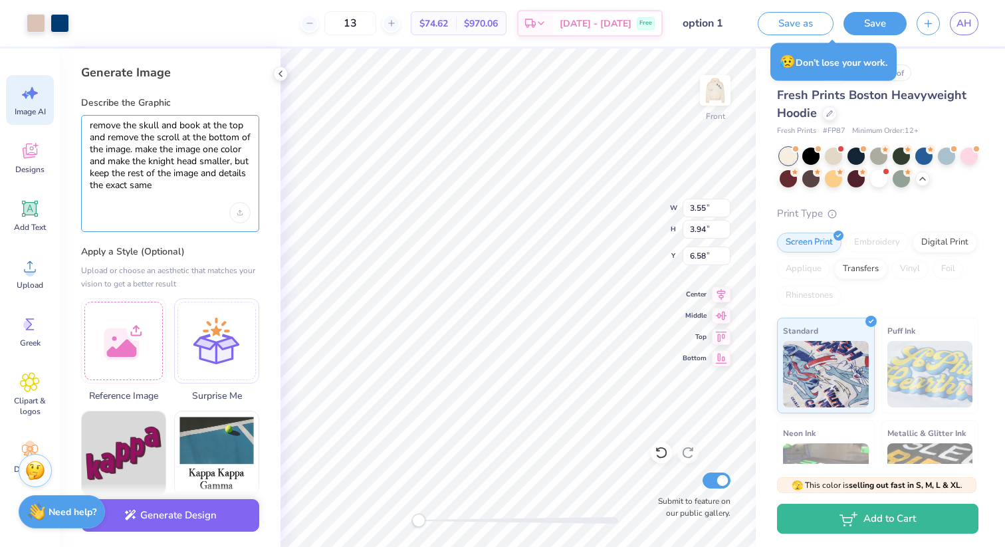
drag, startPoint x: 219, startPoint y: 172, endPoint x: 253, endPoint y: 258, distance: 92.8
click at [253, 257] on div "Generate Image Describe the Graphic remove the skull and book at the top and re…" at bounding box center [170, 298] width 221 height 499
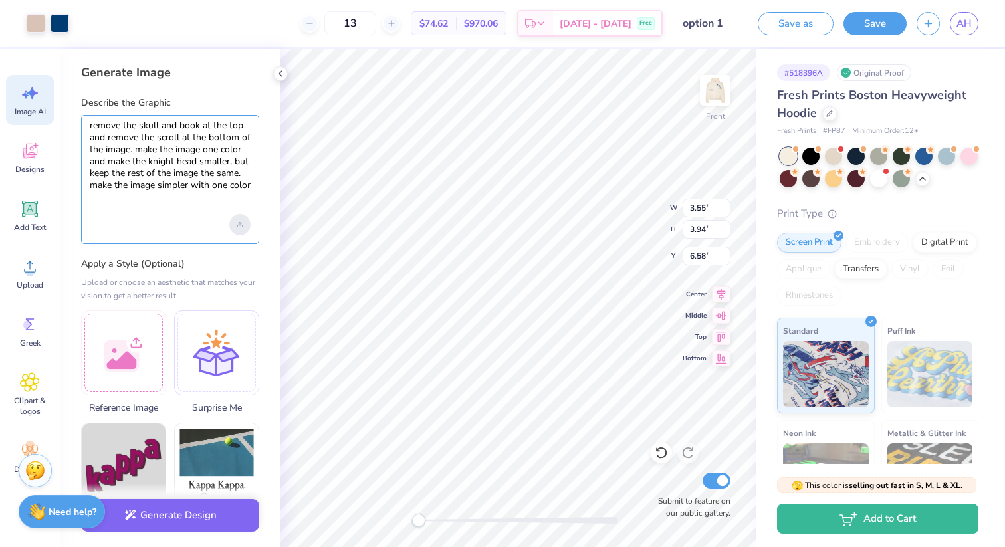
type textarea "remove the skull and book at the top and remove the scroll at the bottom of the…"
click at [239, 223] on icon "Upload image" at bounding box center [239, 224] width 5 height 5
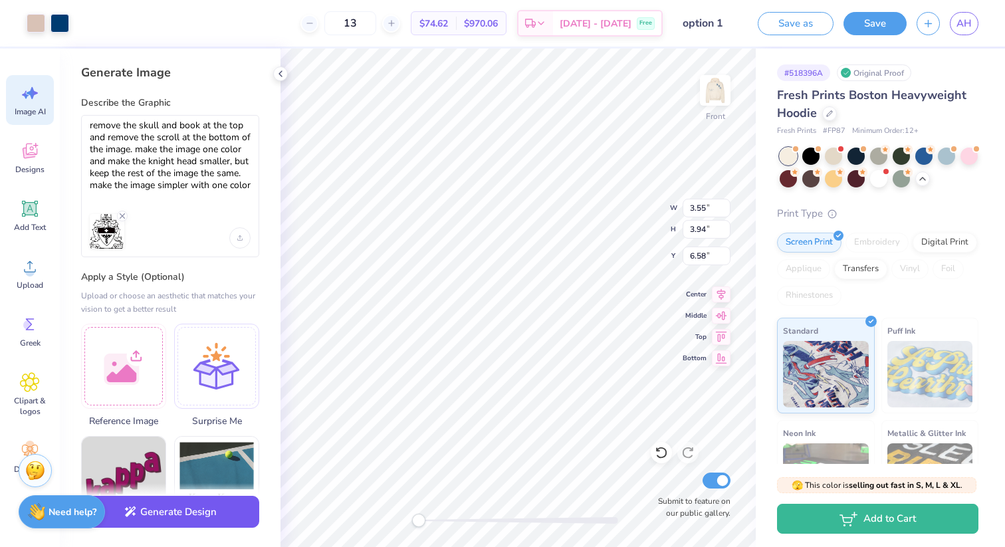
click at [201, 523] on button "Generate Design" at bounding box center [170, 512] width 178 height 33
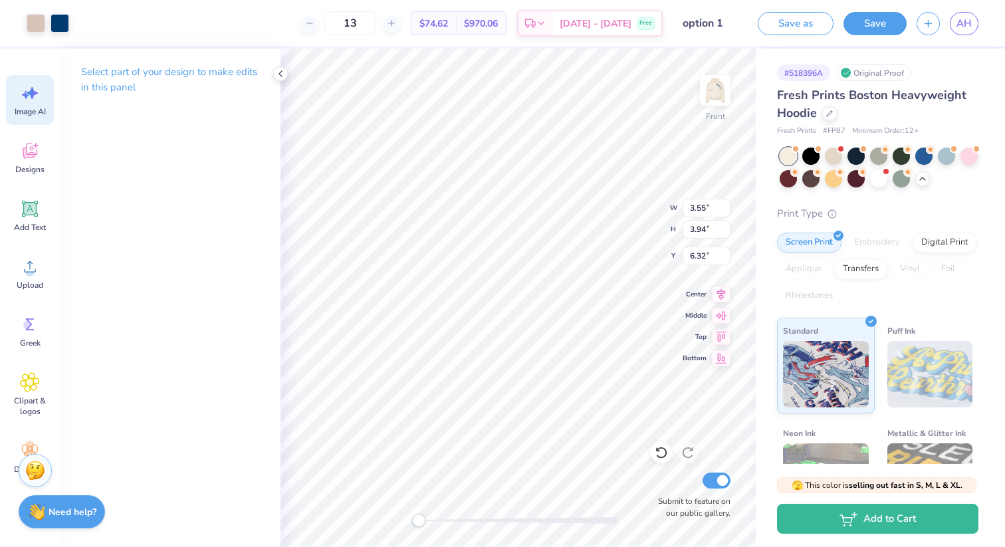
click at [18, 88] on div "Image AI" at bounding box center [30, 100] width 48 height 50
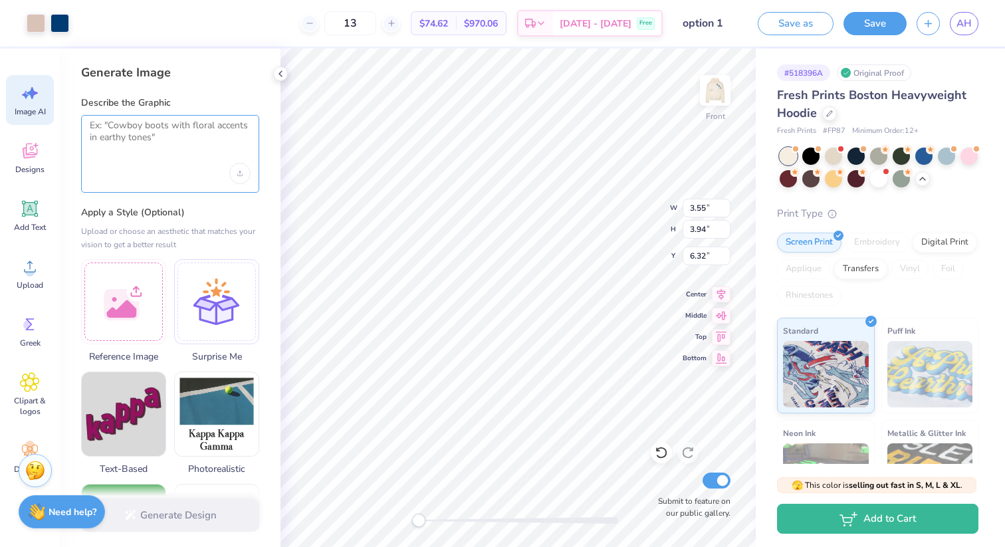
click at [150, 139] on textarea at bounding box center [170, 136] width 161 height 33
paste textarea "remove the skull and book at the top and remove the scroll at the bottom of the…"
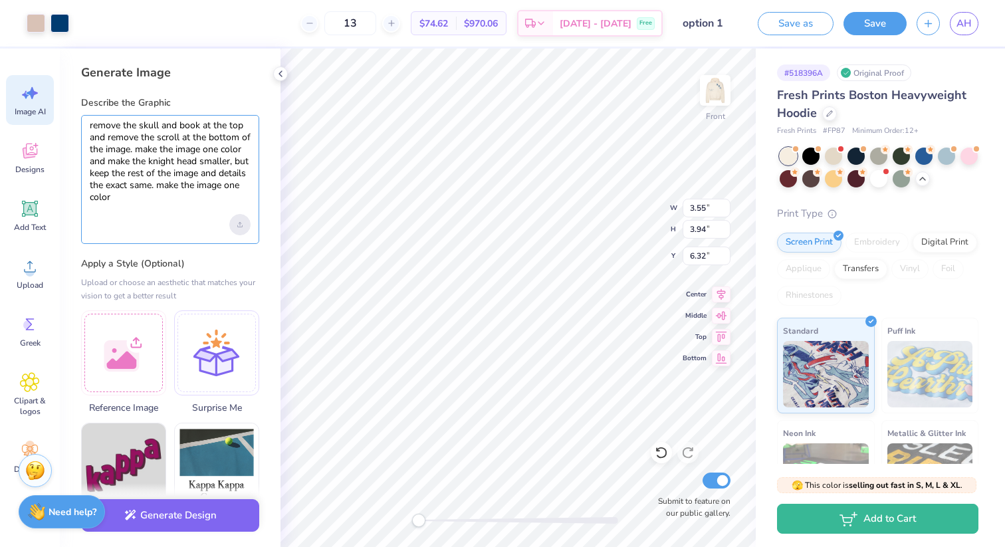
type textarea "remove the skull and book at the top and remove the scroll at the bottom of the…"
click at [240, 224] on icon "Upload image" at bounding box center [240, 223] width 0 height 3
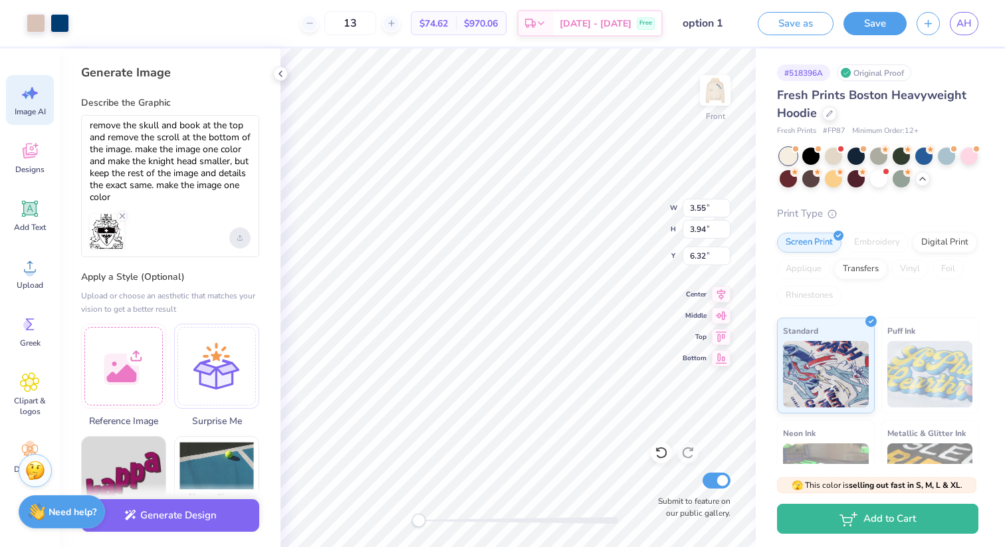
click at [236, 235] on div "Upload image" at bounding box center [239, 237] width 21 height 21
click at [192, 507] on button "Generate Design" at bounding box center [170, 512] width 178 height 33
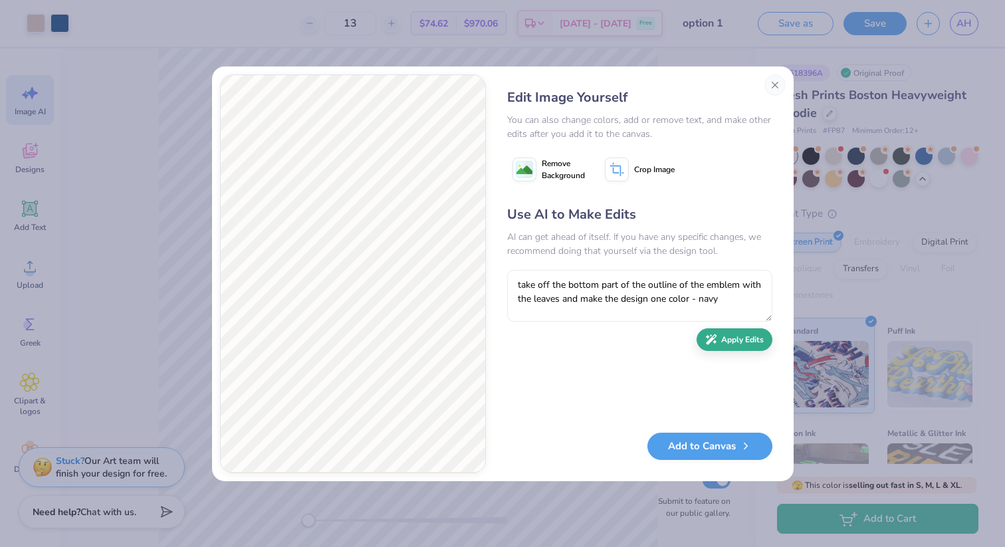
type textarea "take off the bottom part of the outline of the emblem with the leaves and make …"
click at [725, 342] on button "Apply Edits" at bounding box center [735, 339] width 76 height 23
click at [707, 443] on button "Add to Canvas" at bounding box center [709, 442] width 125 height 27
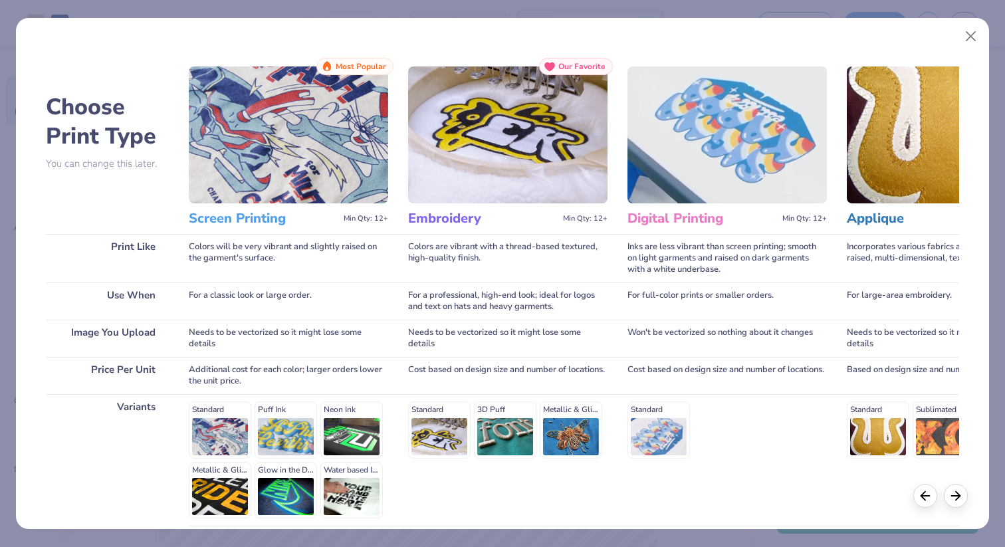
scroll to position [116, 0]
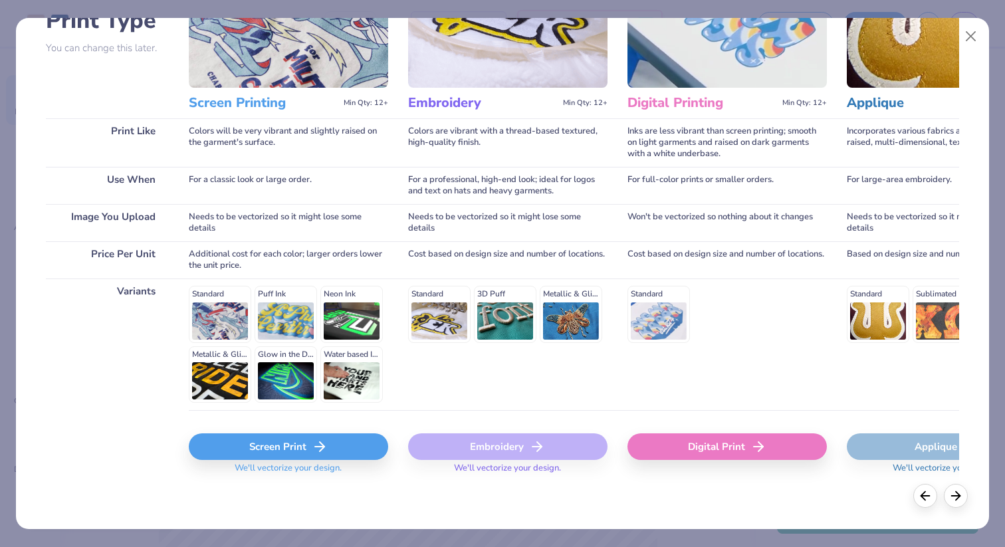
click at [281, 451] on div "Screen Print" at bounding box center [288, 446] width 199 height 27
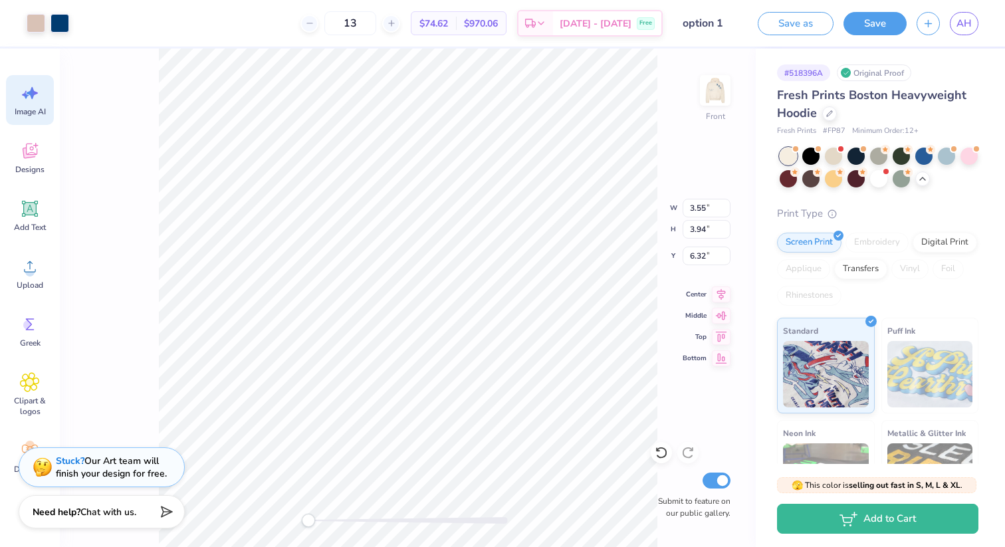
scroll to position [0, 0]
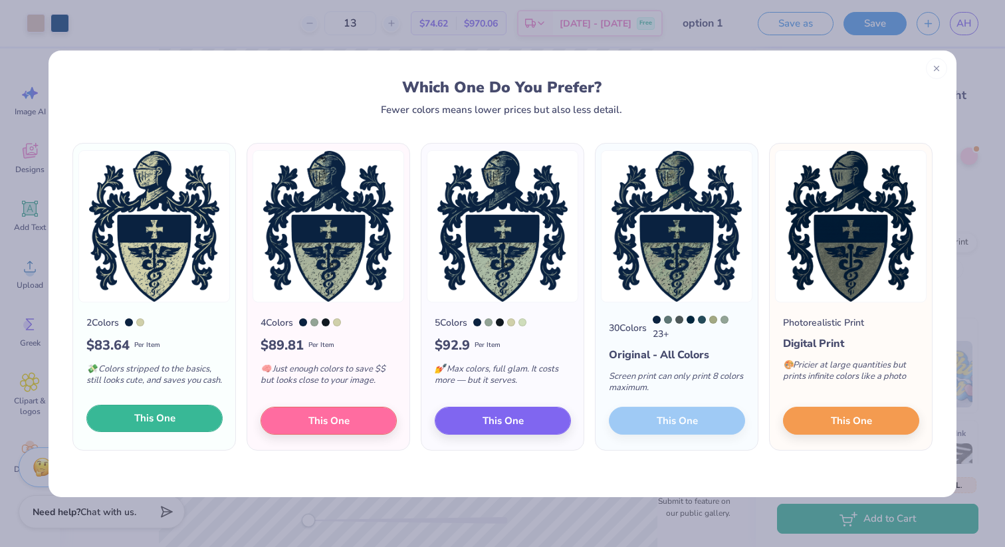
click at [156, 425] on span "This One" at bounding box center [154, 418] width 41 height 15
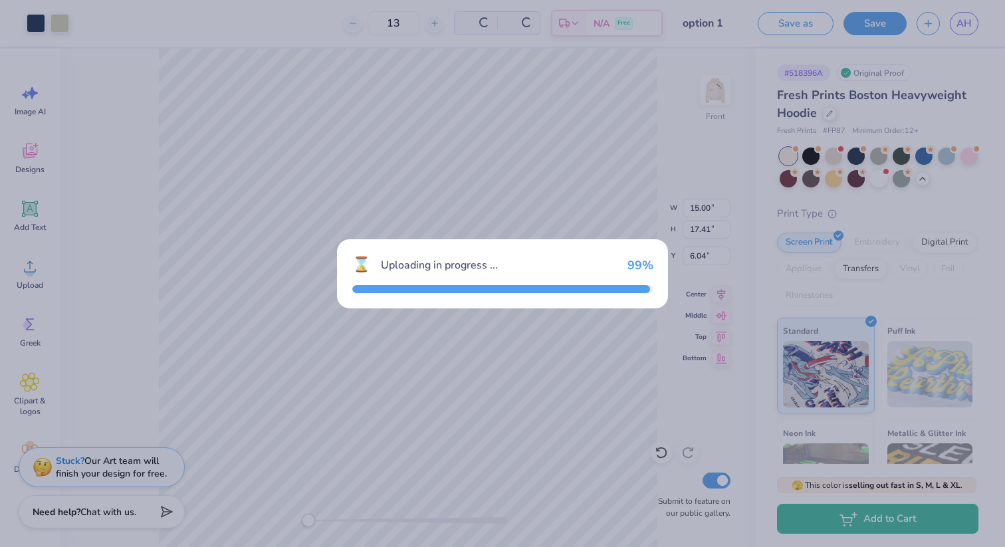
type input "15.00"
type input "17.41"
type input "6.04"
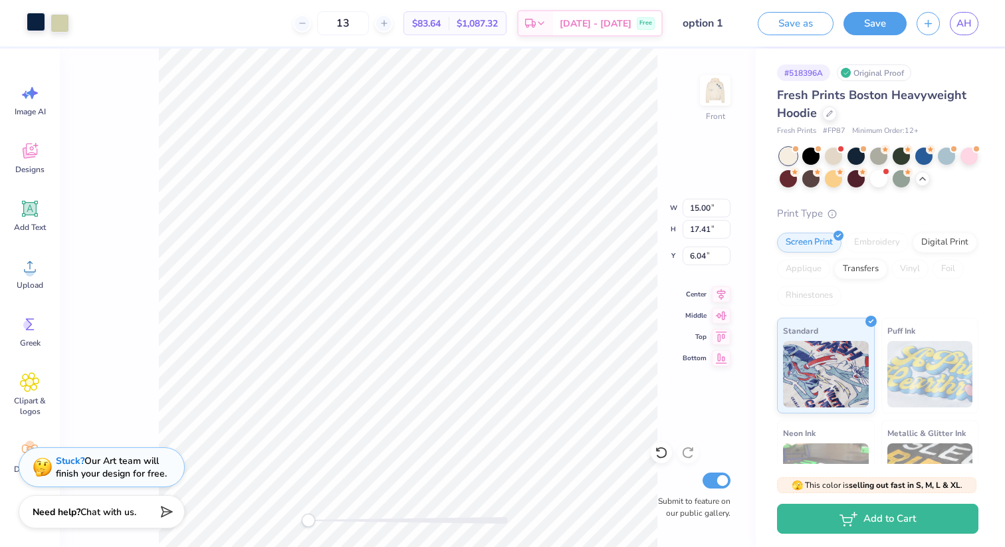
click at [33, 18] on div at bounding box center [36, 22] width 19 height 19
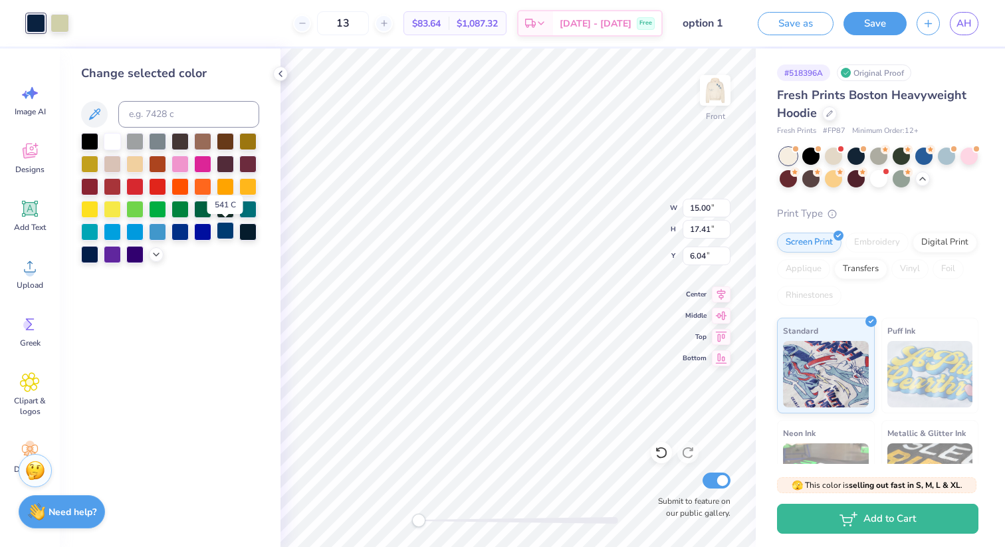
click at [230, 233] on div at bounding box center [225, 230] width 17 height 17
click at [58, 25] on div at bounding box center [60, 22] width 19 height 19
click at [112, 140] on div at bounding box center [112, 140] width 17 height 17
click at [138, 162] on div at bounding box center [134, 162] width 17 height 17
type input "4.63"
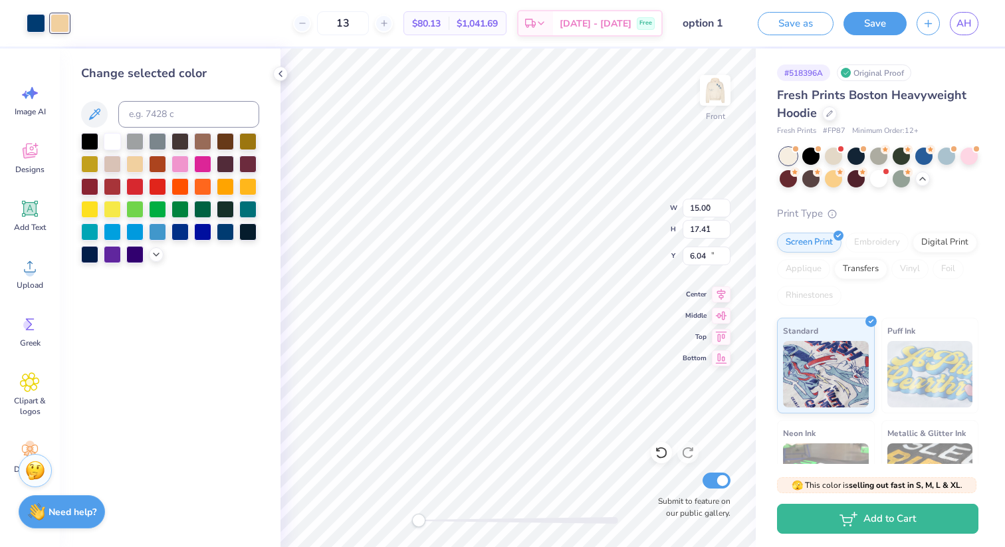
type input "5.38"
type input "18.08"
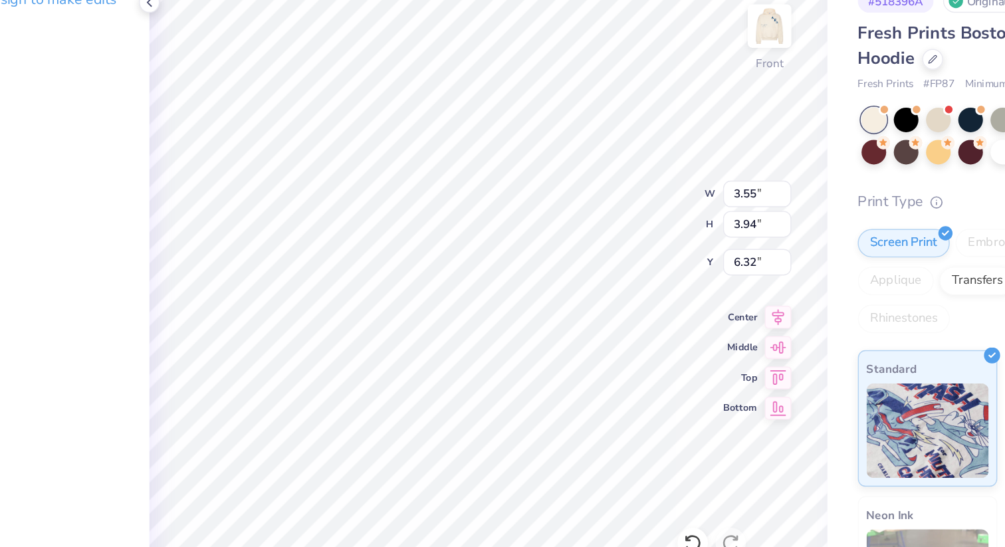
type input "3.63"
type input "4.03"
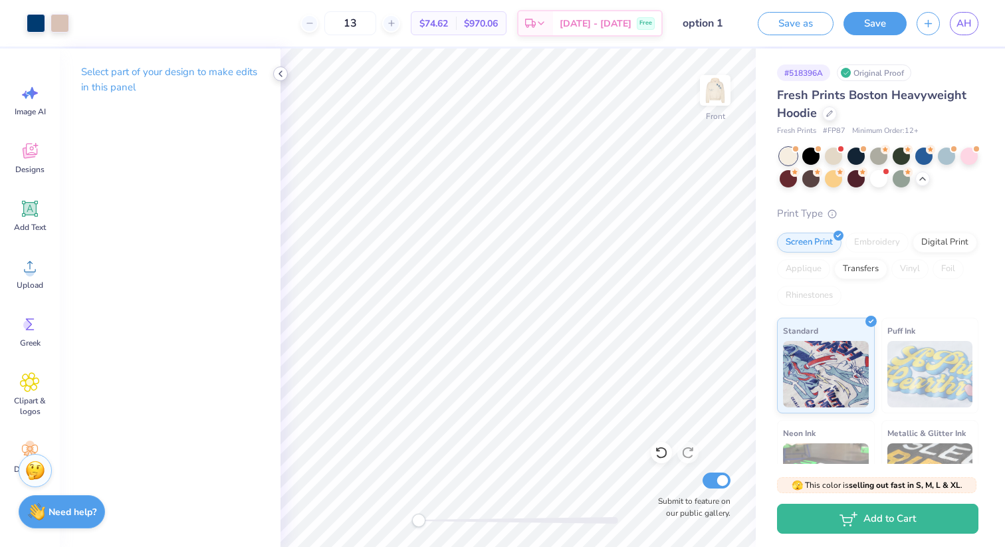
click at [279, 77] on icon at bounding box center [280, 73] width 11 height 11
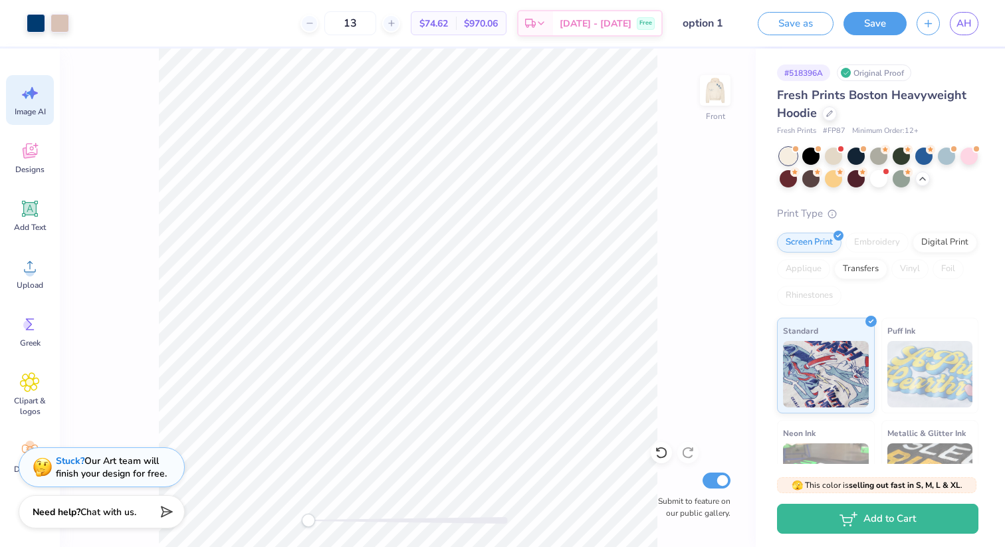
click at [35, 104] on div "Image AI" at bounding box center [30, 100] width 48 height 50
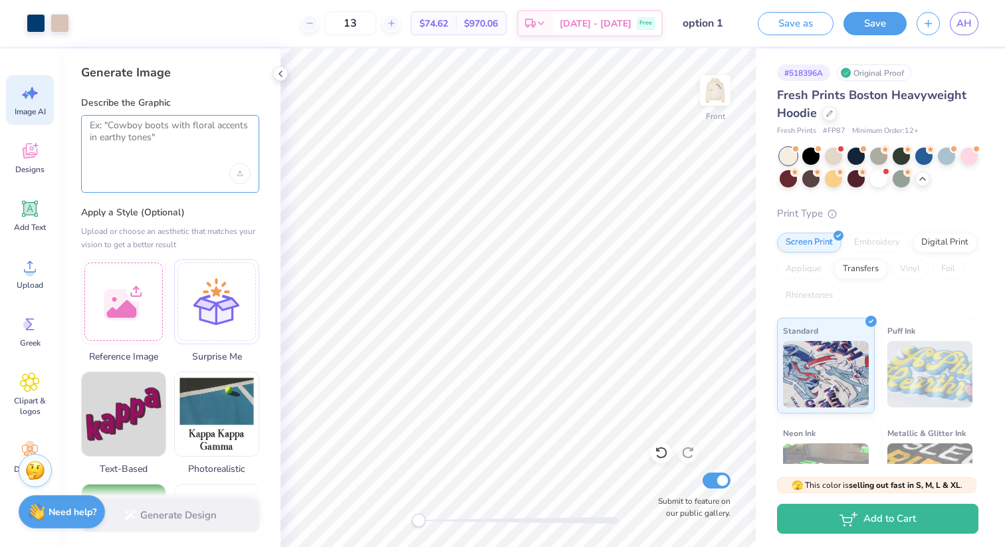
click at [113, 133] on textarea at bounding box center [170, 136] width 161 height 33
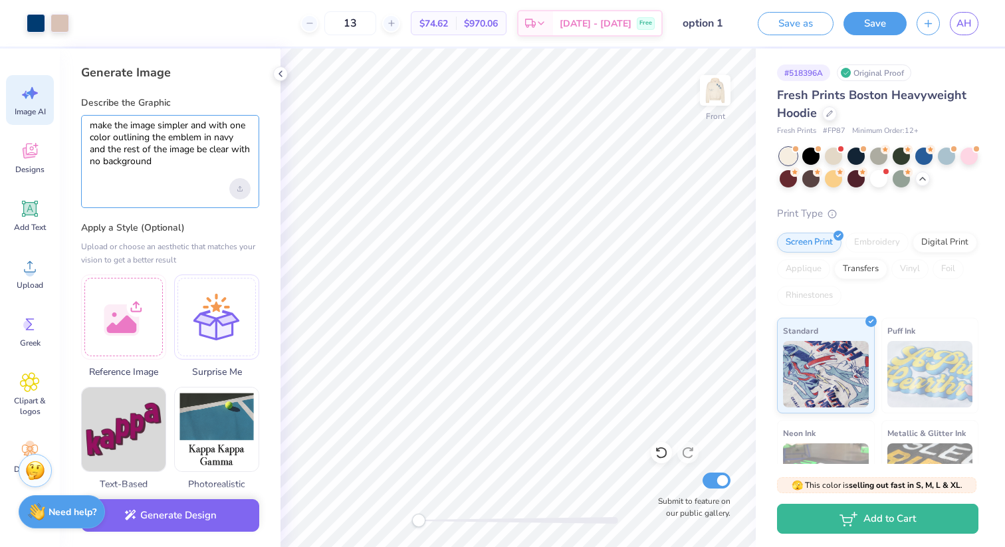
type textarea "make the image simpler and with one color outlining the emblem in navy and the …"
click at [241, 186] on icon "Upload image" at bounding box center [239, 188] width 5 height 5
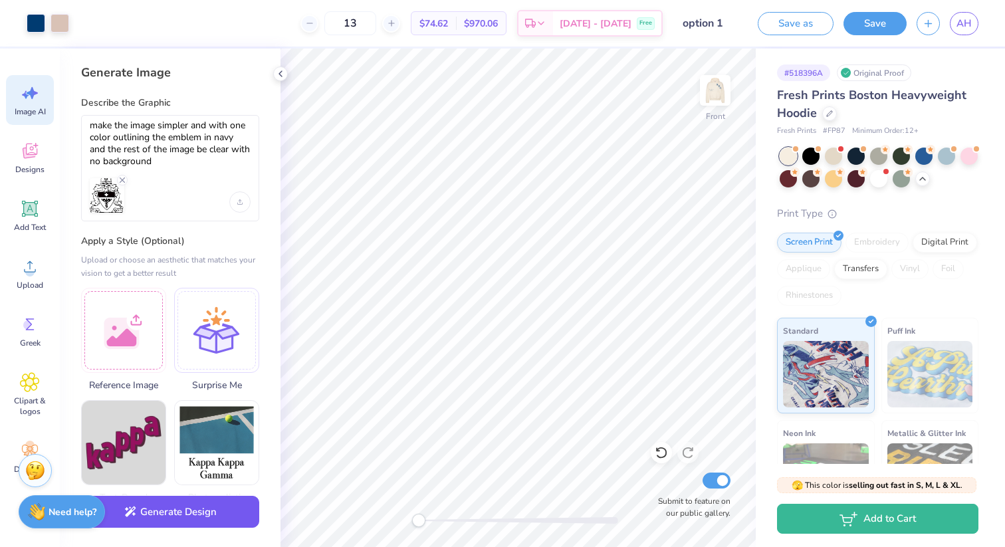
click at [176, 515] on button "Generate Design" at bounding box center [170, 512] width 178 height 33
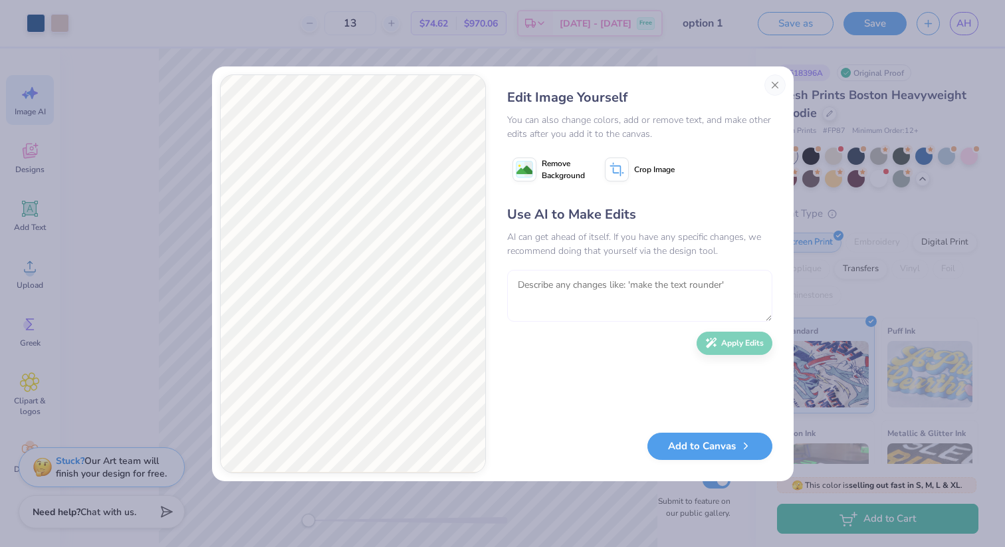
click at [572, 295] on textarea at bounding box center [639, 296] width 265 height 52
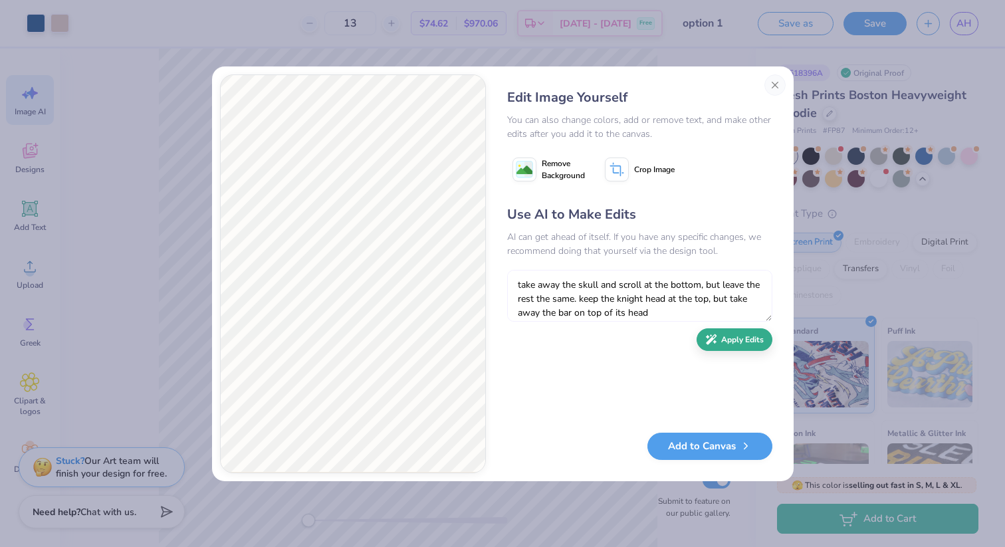
type textarea "take away the skull and scroll at the bottom, but leave the rest the same. keep…"
click at [734, 345] on button "Apply Edits" at bounding box center [735, 339] width 76 height 23
click at [631, 283] on textarea "take away the skull and scroll at the bottom, but leave the rest the same. keep…" at bounding box center [639, 296] width 265 height 52
type textarea "make the top part of the shield navy and make the cross clear so that it is out…"
click at [723, 348] on button "Apply Edits" at bounding box center [735, 339] width 76 height 23
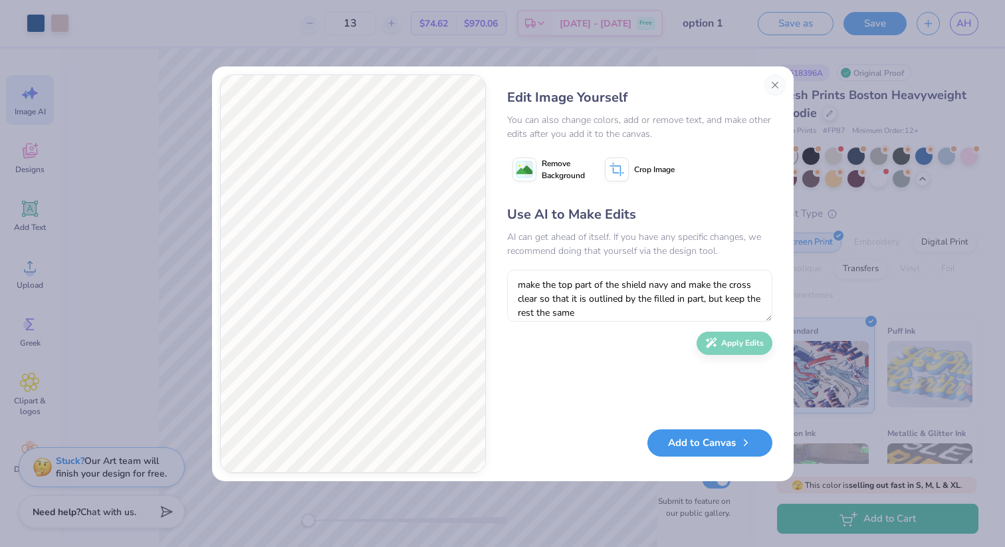
click at [695, 448] on button "Add to Canvas" at bounding box center [709, 442] width 125 height 27
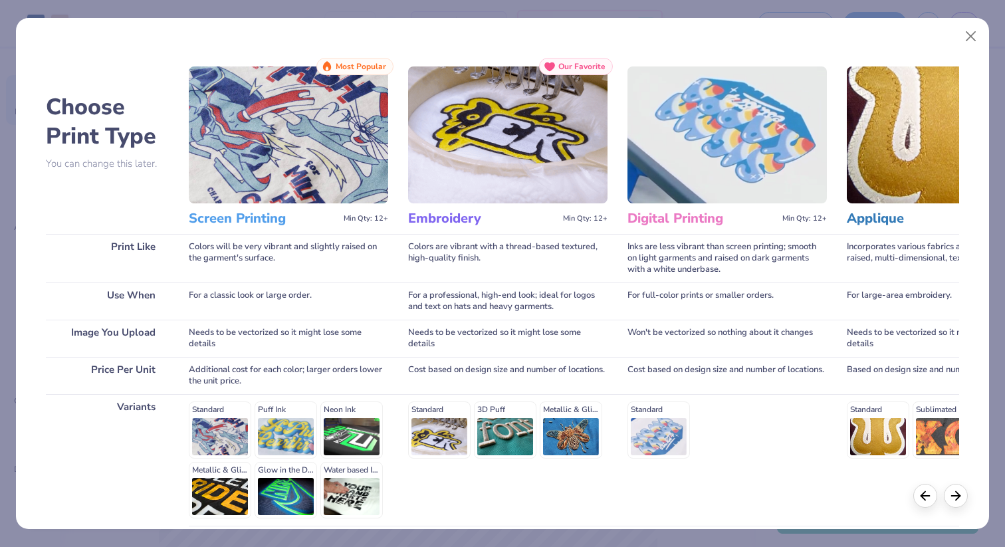
scroll to position [116, 0]
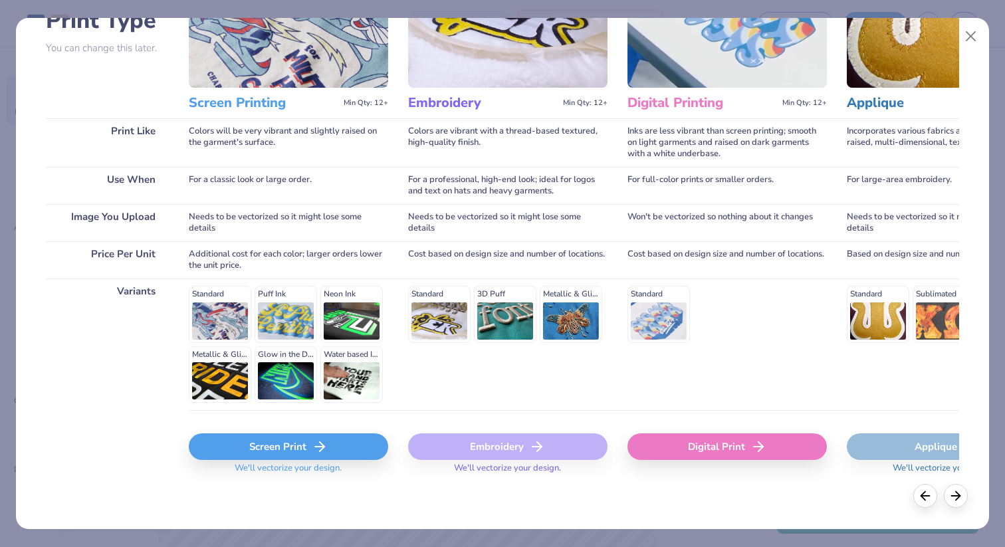
click at [303, 449] on div "Screen Print" at bounding box center [288, 446] width 199 height 27
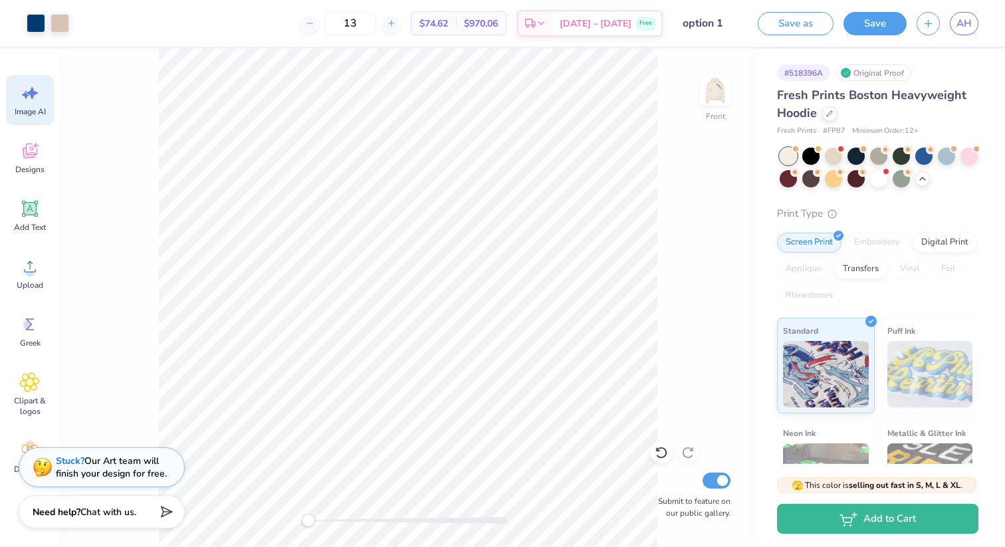
scroll to position [0, 0]
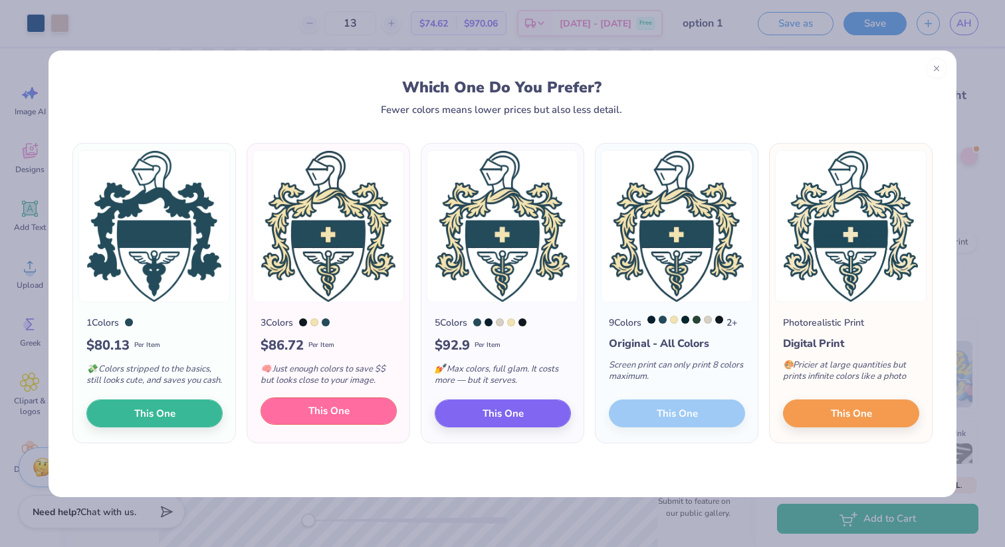
click at [330, 419] on span "This One" at bounding box center [328, 410] width 41 height 15
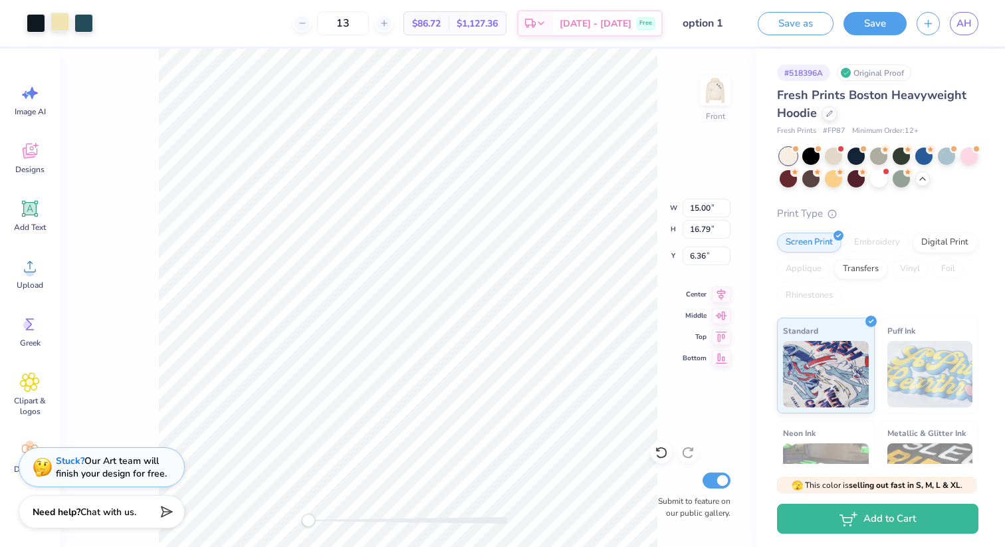
type input "4.24"
type input "4.74"
type input "18.40"
click at [59, 22] on div at bounding box center [60, 22] width 19 height 19
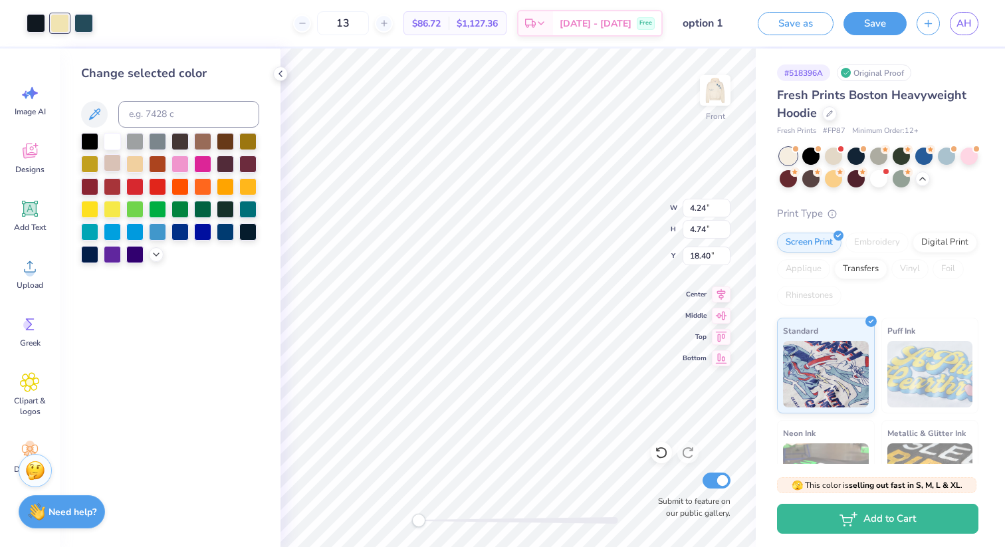
click at [116, 162] on div at bounding box center [112, 162] width 17 height 17
click at [112, 146] on div at bounding box center [112, 140] width 17 height 17
click at [96, 113] on icon at bounding box center [94, 114] width 16 height 16
click at [102, 117] on icon at bounding box center [94, 114] width 16 height 16
click at [86, 122] on icon at bounding box center [94, 114] width 16 height 16
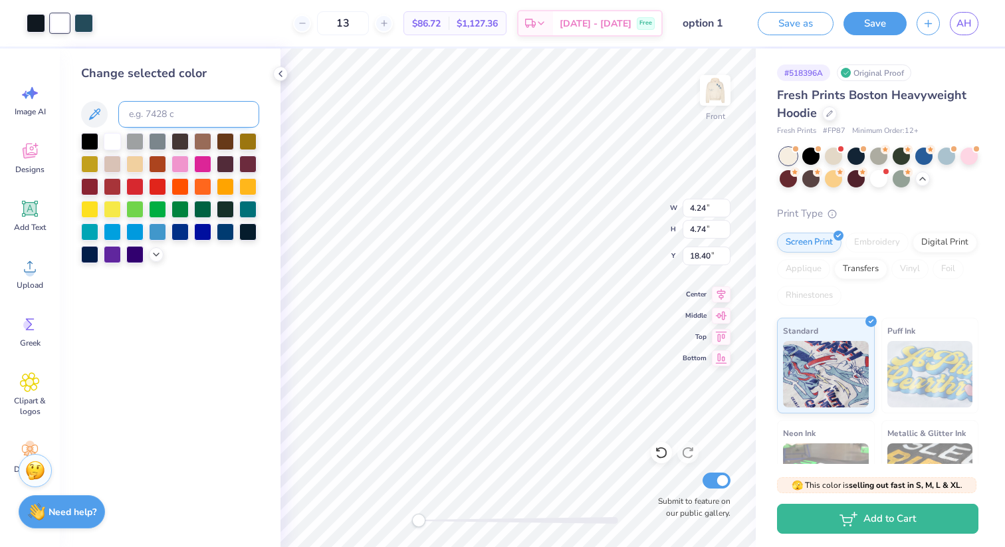
type input "7.44"
type input "8.33"
type input "14.82"
click at [33, 24] on div at bounding box center [36, 22] width 19 height 19
click at [225, 233] on div at bounding box center [225, 230] width 17 height 17
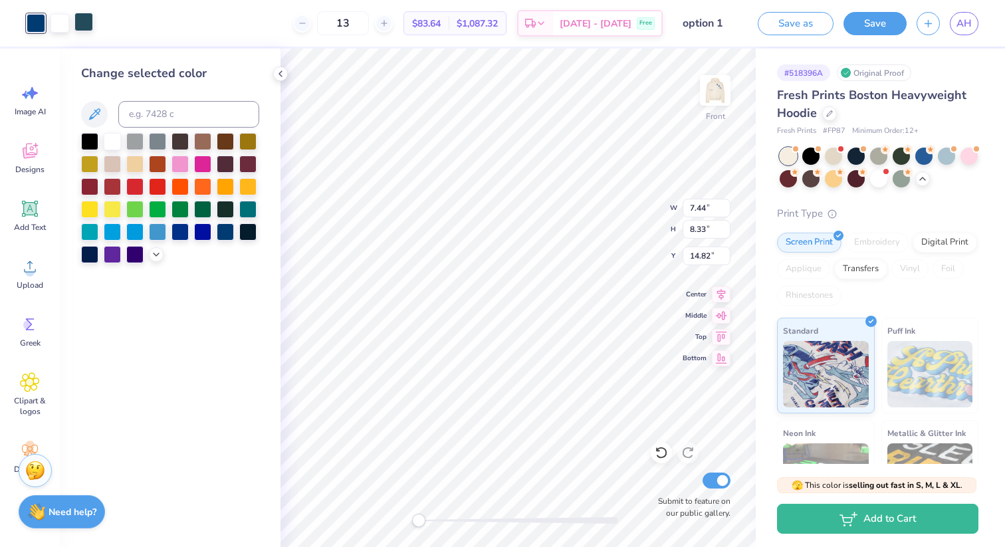
click at [87, 24] on div at bounding box center [83, 22] width 19 height 19
click at [227, 227] on div at bounding box center [225, 230] width 17 height 17
click at [227, 231] on div at bounding box center [225, 230] width 17 height 17
click at [183, 233] on div at bounding box center [180, 230] width 17 height 17
click at [225, 229] on div at bounding box center [225, 230] width 17 height 17
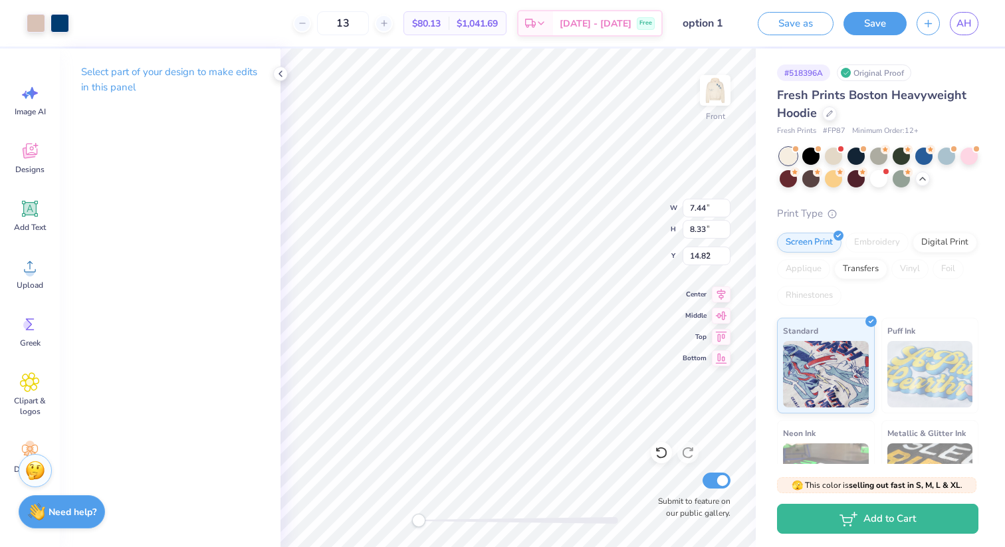
type input "3.63"
type input "4.03"
type input "6.32"
type input "7.44"
type input "8.33"
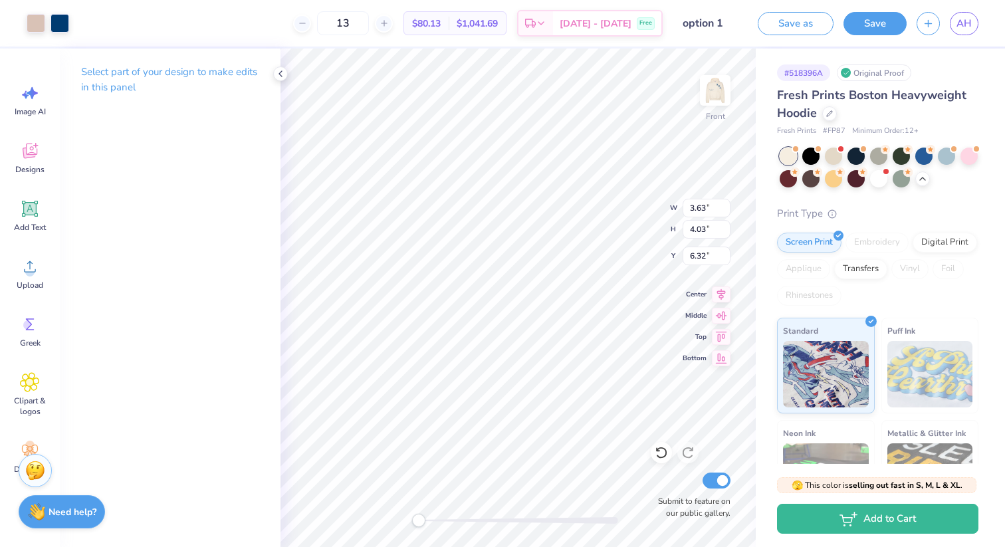
type input "9.43"
type input "3.74"
type input "4.19"
type input "13.56"
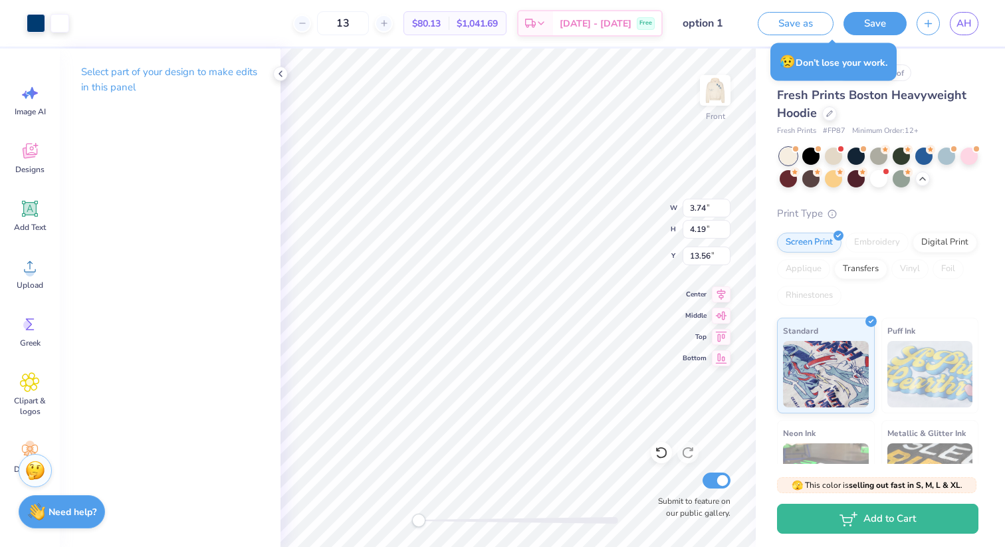
type input "3.37"
type input "3.77"
type input "6.23"
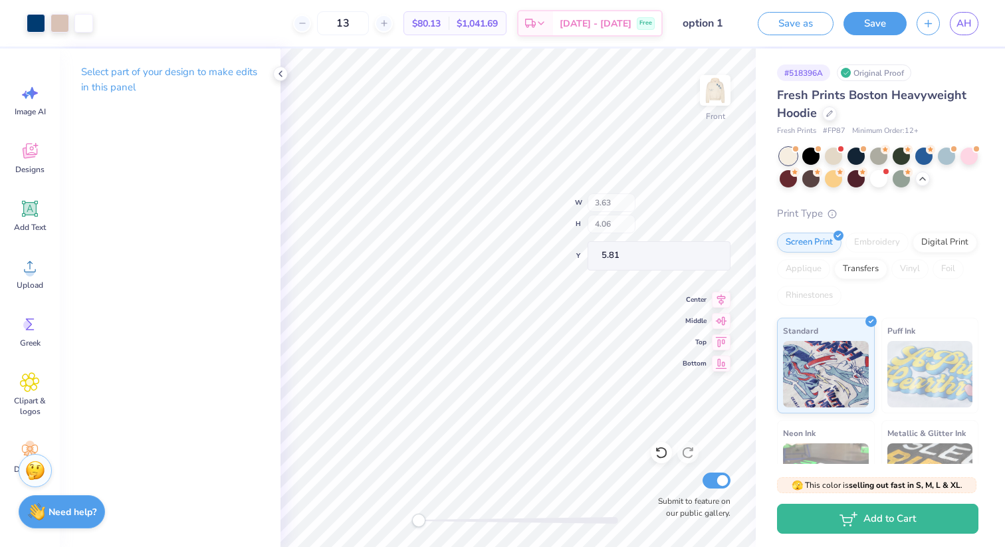
type input "3.63"
type input "4.06"
click at [662, 451] on icon at bounding box center [661, 452] width 13 height 13
click at [283, 77] on icon at bounding box center [280, 73] width 11 height 11
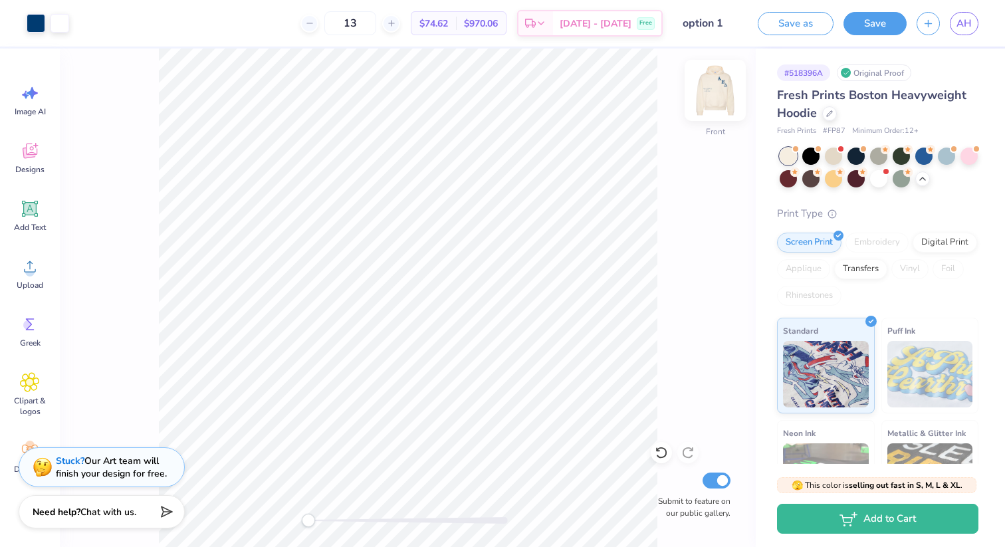
click at [713, 97] on img at bounding box center [715, 90] width 53 height 53
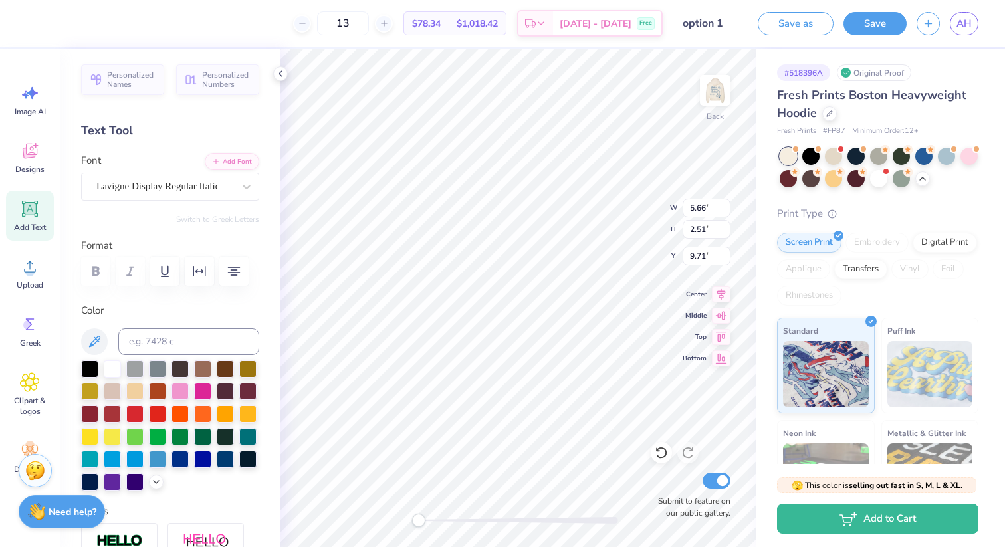
type textarea "est. 1971 Director of PR"
type textarea "Est. 1971 Director of PR"
type textarea "Est. 1971 Director of Public Relations"
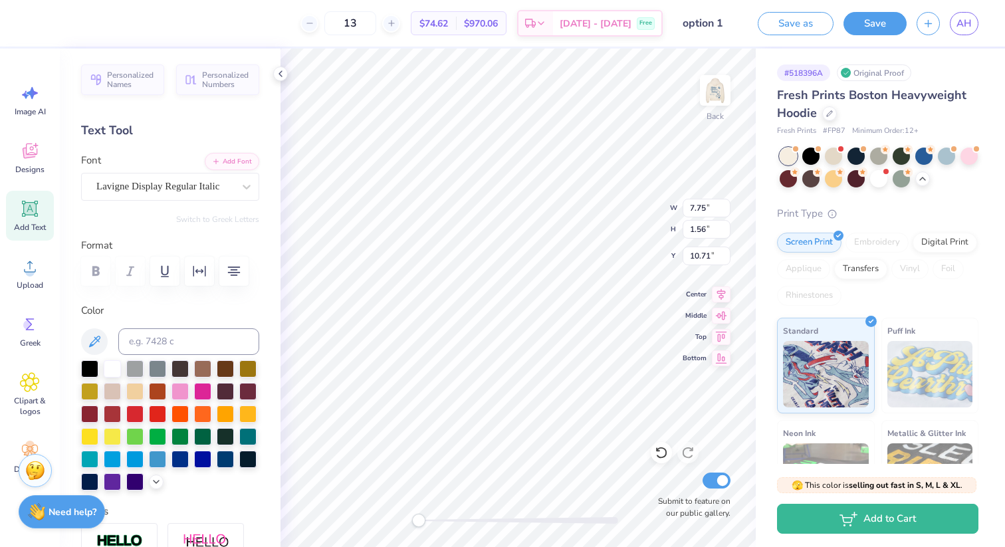
scroll to position [1, 2]
type textarea "Est. 1971 Director of PR"
click at [664, 455] on icon at bounding box center [661, 452] width 13 height 13
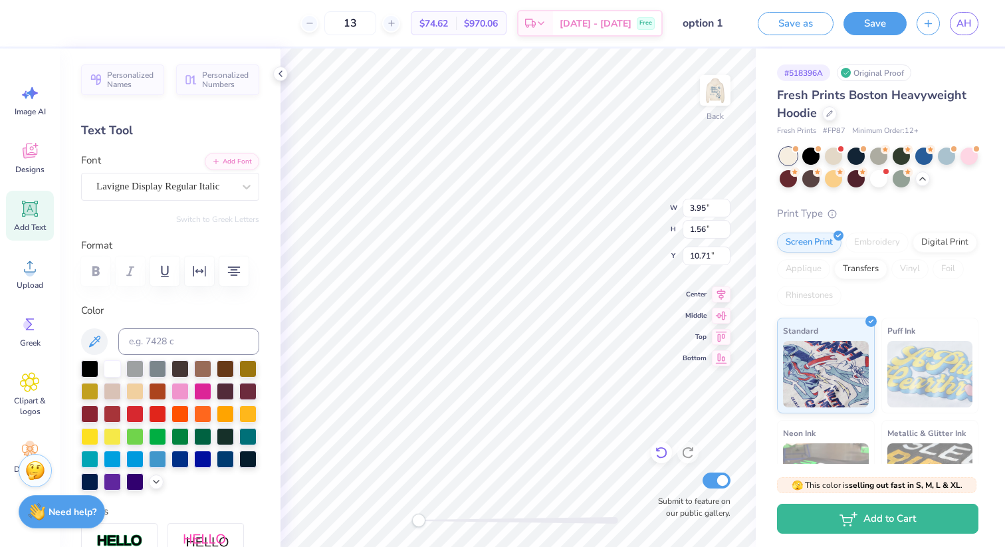
click at [658, 450] on icon at bounding box center [658, 450] width 3 height 3
type input "7.75"
click at [659, 451] on icon at bounding box center [658, 450] width 3 height 3
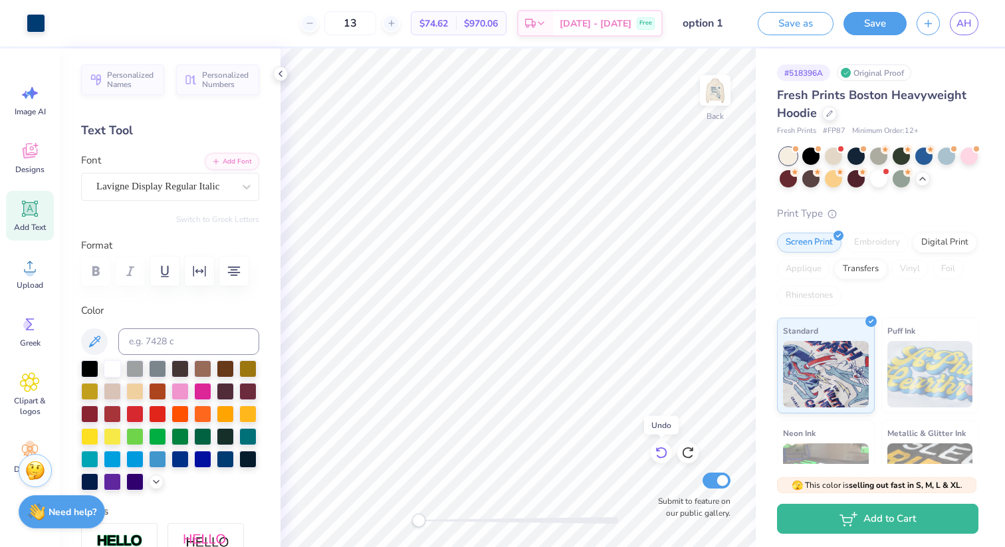
click at [659, 451] on icon at bounding box center [658, 450] width 3 height 3
click at [707, 84] on img at bounding box center [715, 90] width 53 height 53
type input "3.71"
type input "4.15"
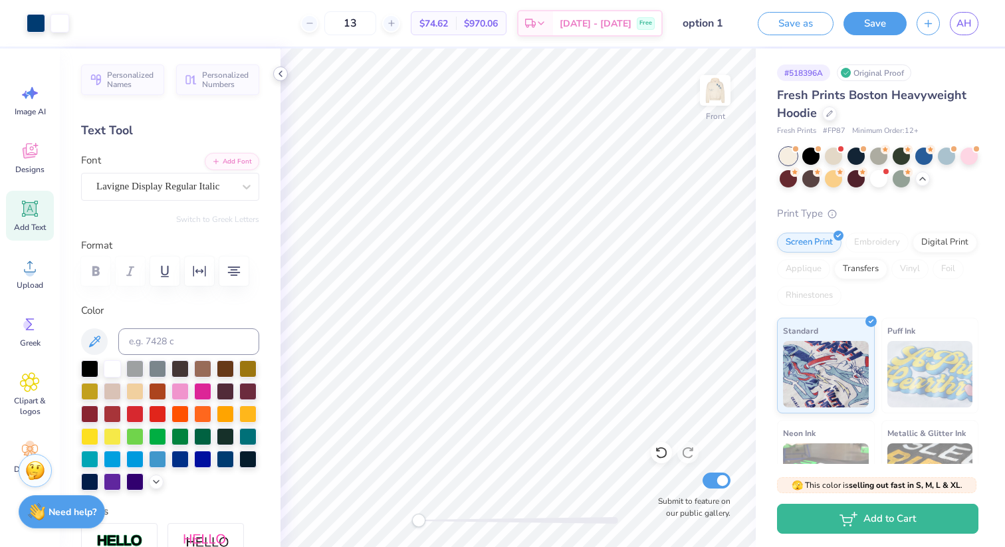
click at [285, 72] on icon at bounding box center [280, 73] width 11 height 11
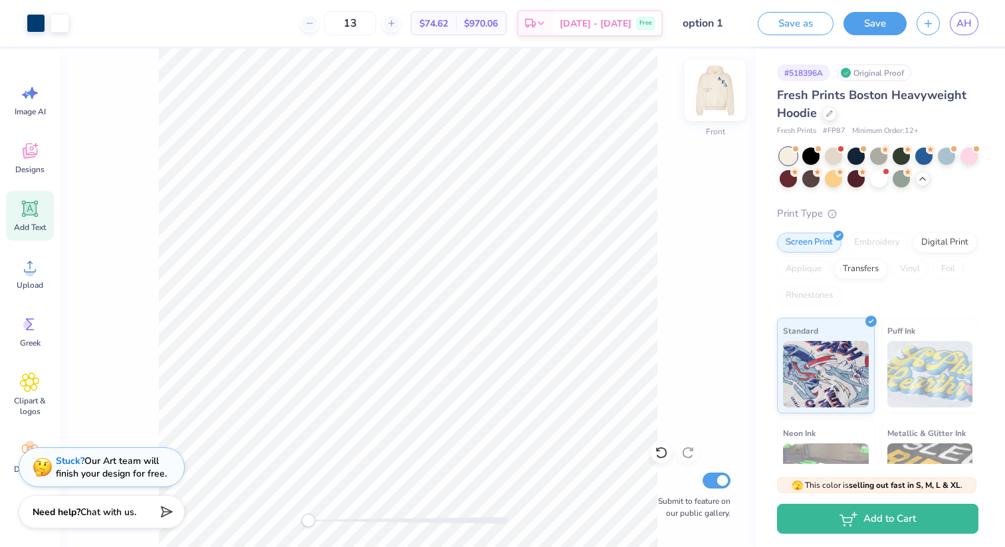
click at [722, 92] on img at bounding box center [715, 90] width 53 height 53
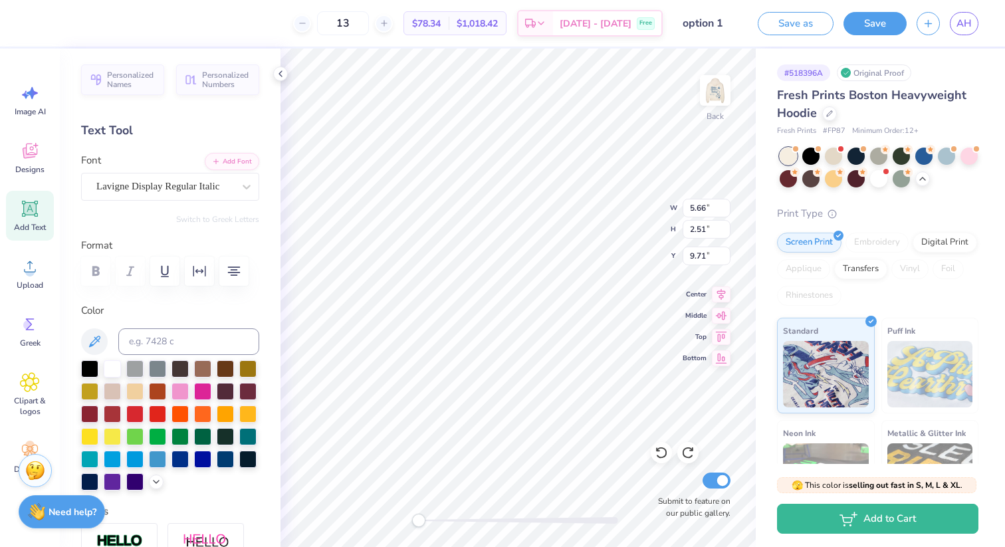
scroll to position [0, 8]
type textarea "Pre-Professional Health Honors Society est. 1971 Director of PR"
type textarea "Pre-Professional Health Honors Society Est. 1971 Director of PR"
click at [712, 85] on img at bounding box center [715, 90] width 53 height 53
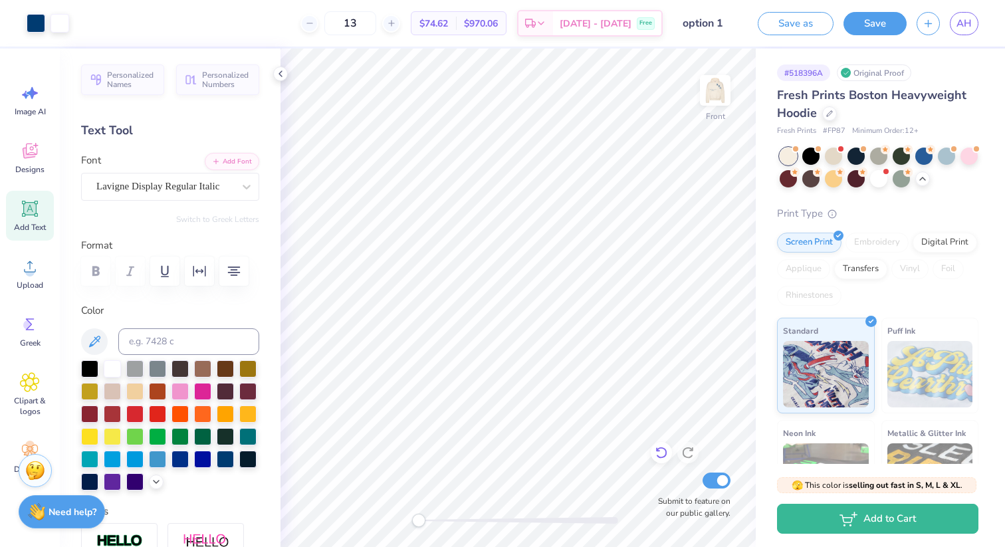
click at [665, 451] on icon at bounding box center [661, 452] width 13 height 13
click at [692, 449] on icon at bounding box center [691, 449] width 3 height 3
type input "3.89"
type input "4.36"
type input "4.04"
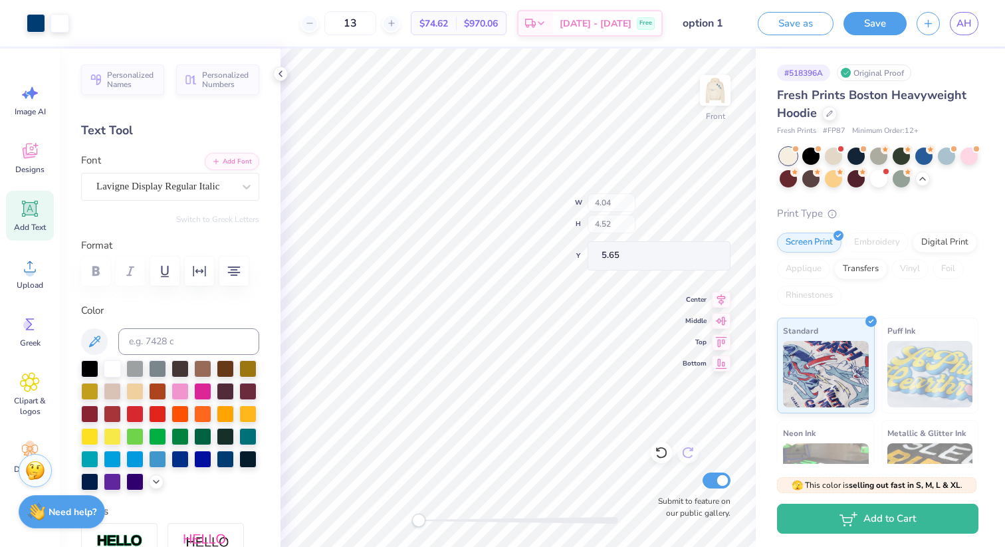
type input "4.52"
type input "5.65"
type input "5.86"
type input "10.71"
type input "12.09"
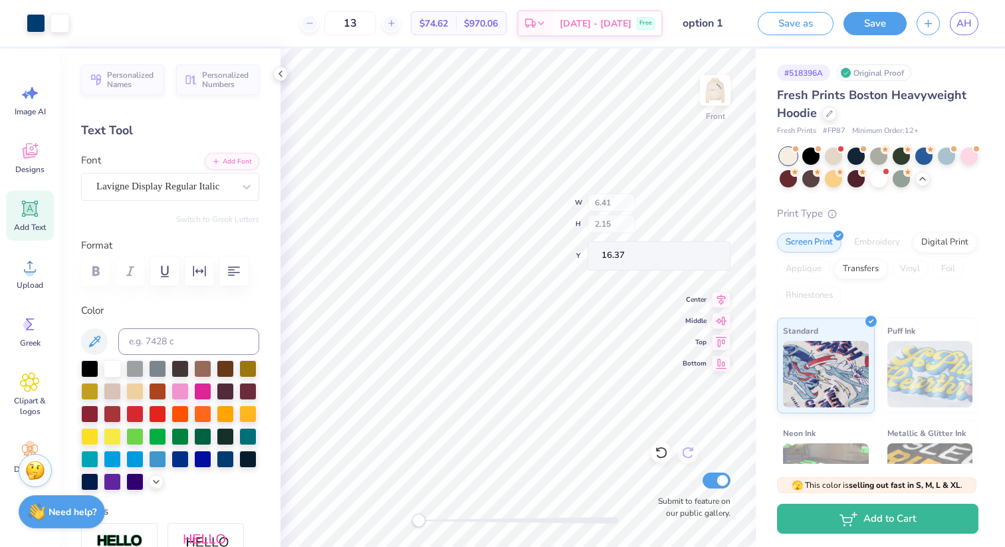
type input "6.41"
type input "2.15"
